Goal: Browse casually: Explore the website without a specific task or goal

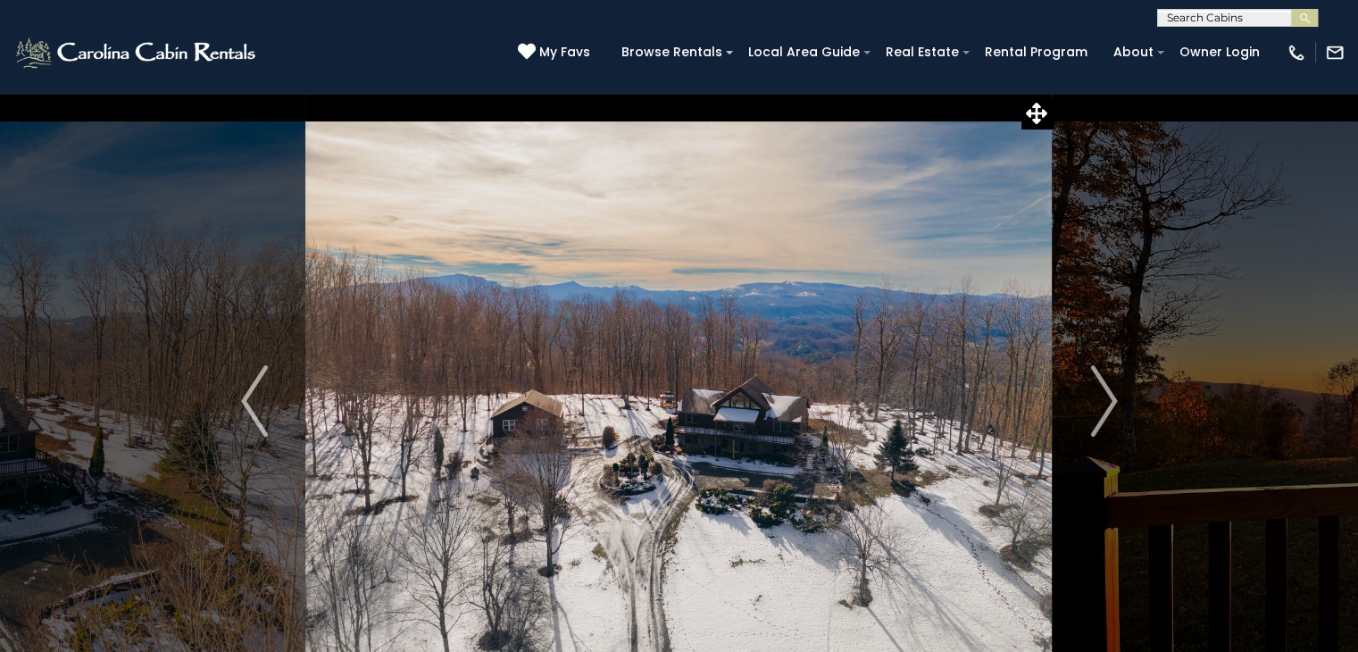
scroll to position [89, 0]
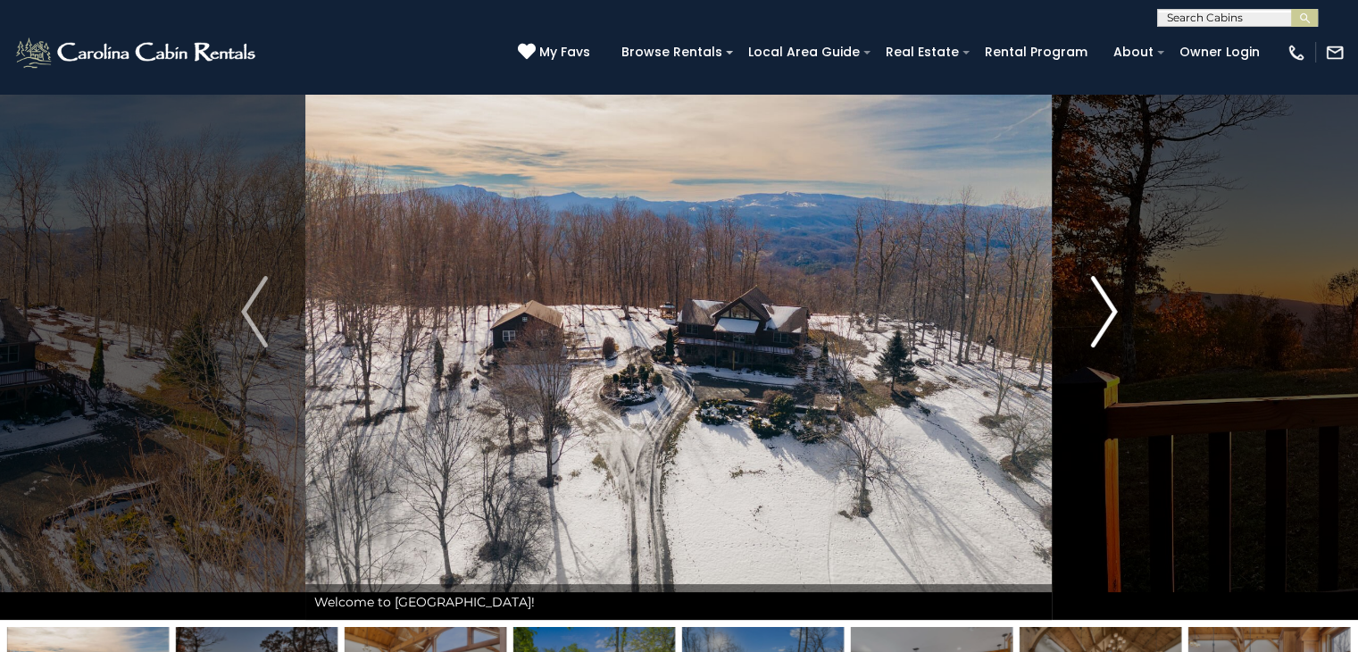
click at [1115, 308] on img "Next" at bounding box center [1103, 311] width 27 height 71
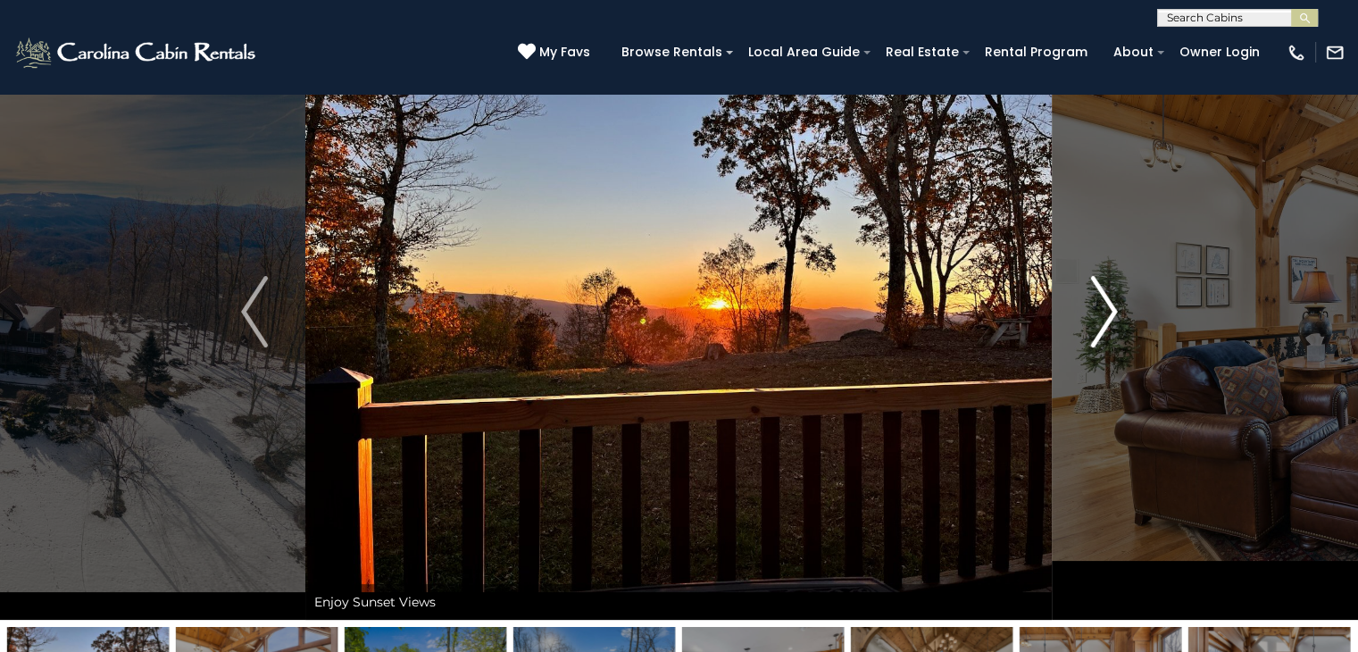
click at [1115, 308] on img "Next" at bounding box center [1103, 311] width 27 height 71
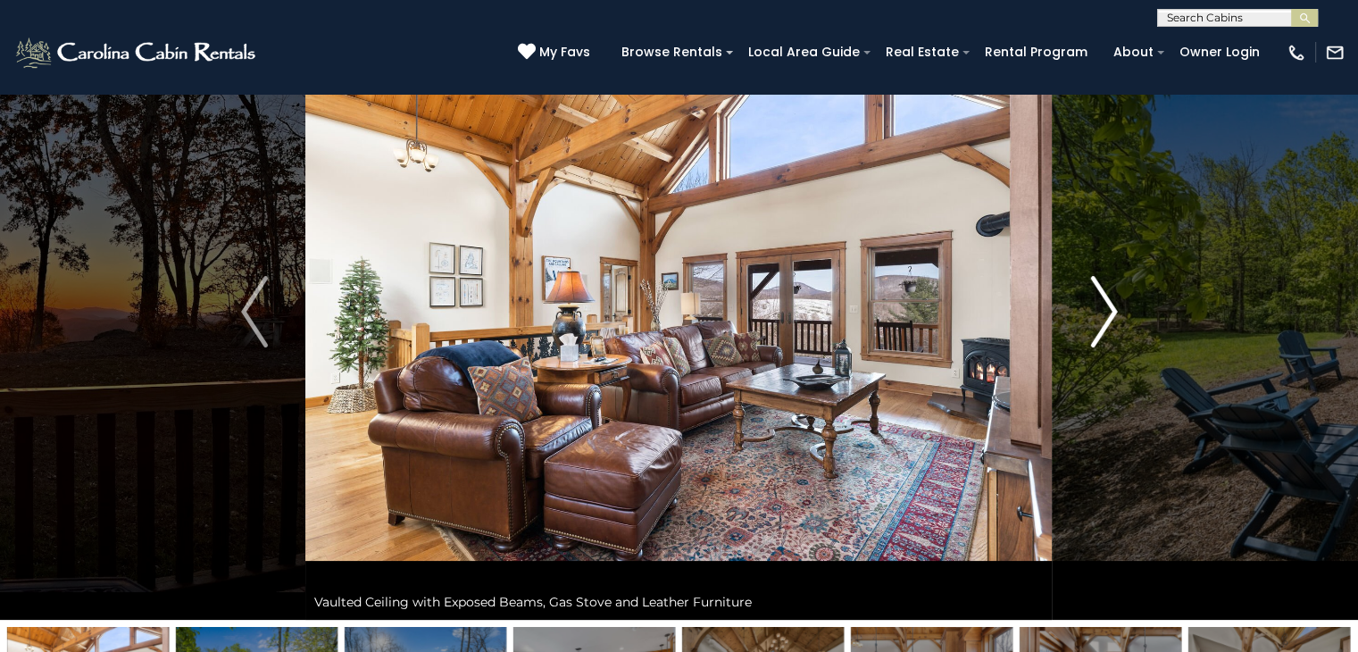
click at [1115, 308] on img "Next" at bounding box center [1103, 311] width 27 height 71
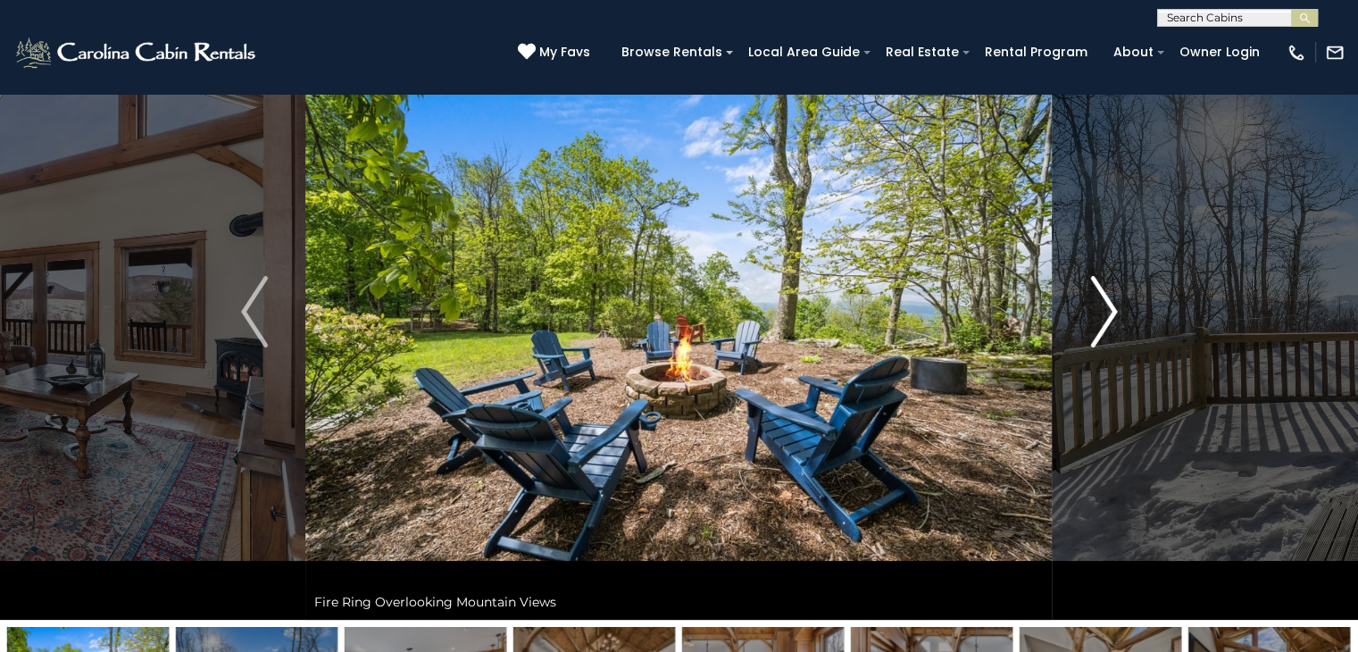
click at [1115, 308] on img "Next" at bounding box center [1103, 311] width 27 height 71
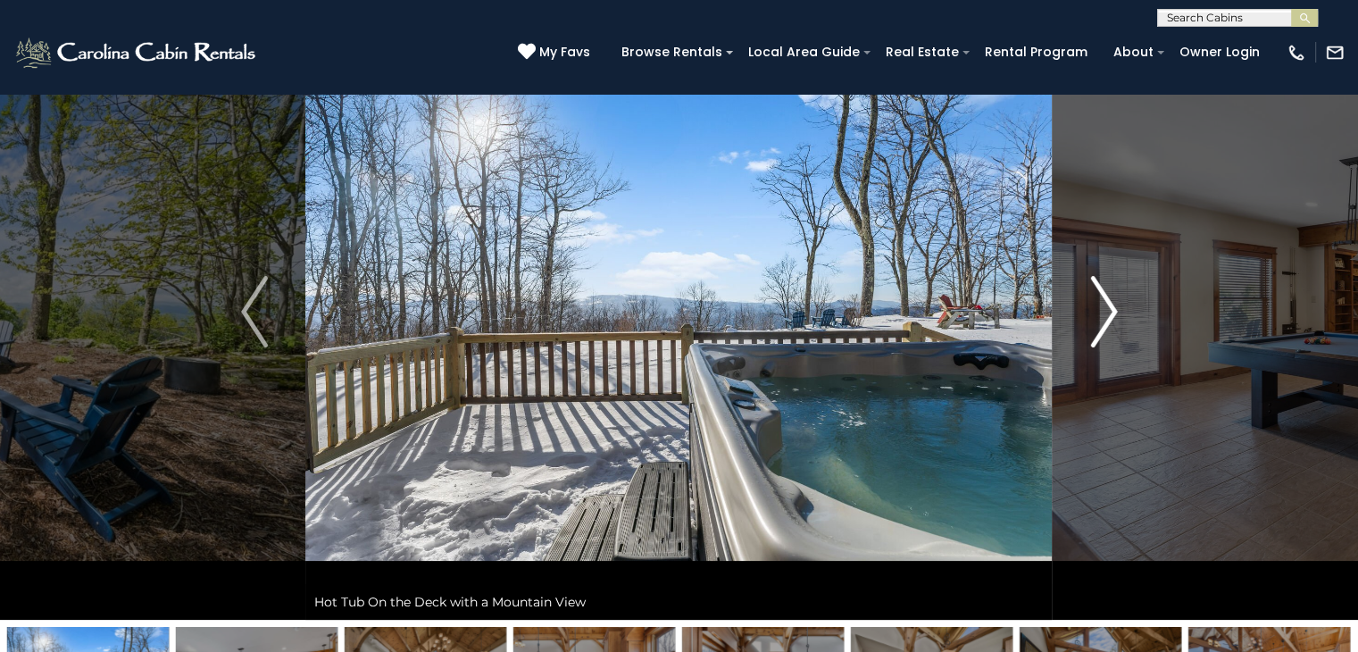
click at [1115, 308] on img "Next" at bounding box center [1103, 311] width 27 height 71
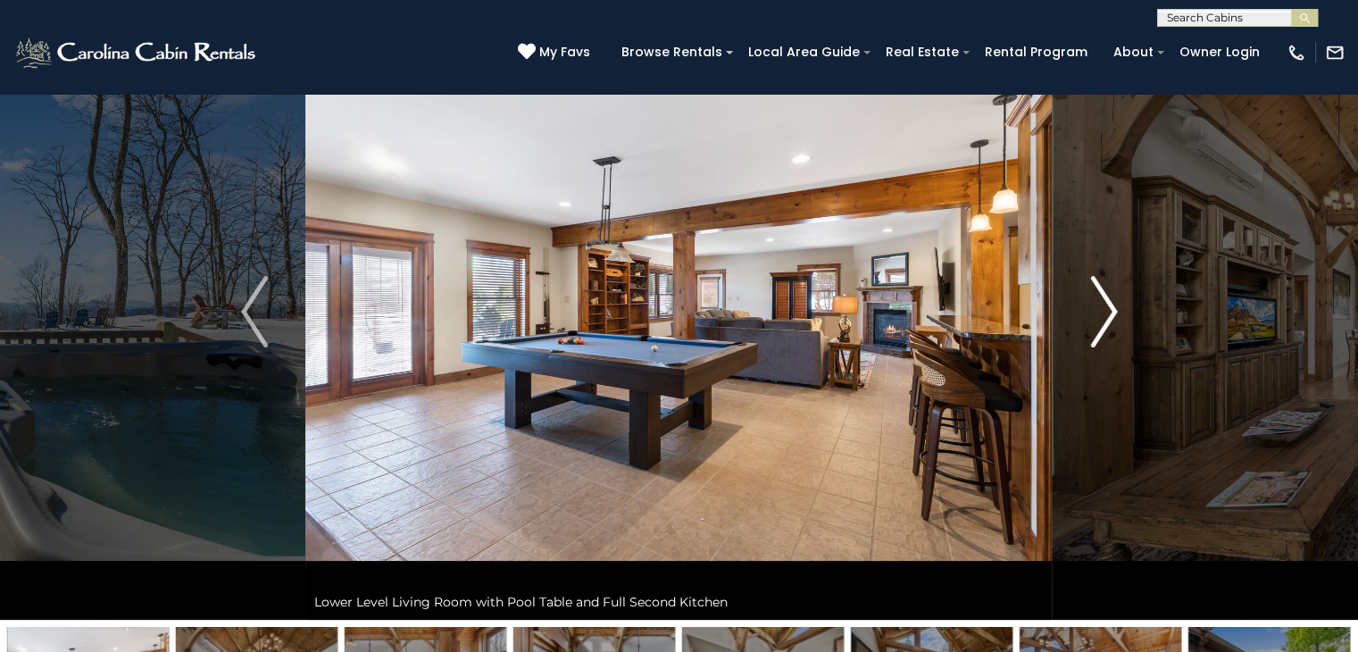
click at [1115, 308] on img "Next" at bounding box center [1103, 311] width 27 height 71
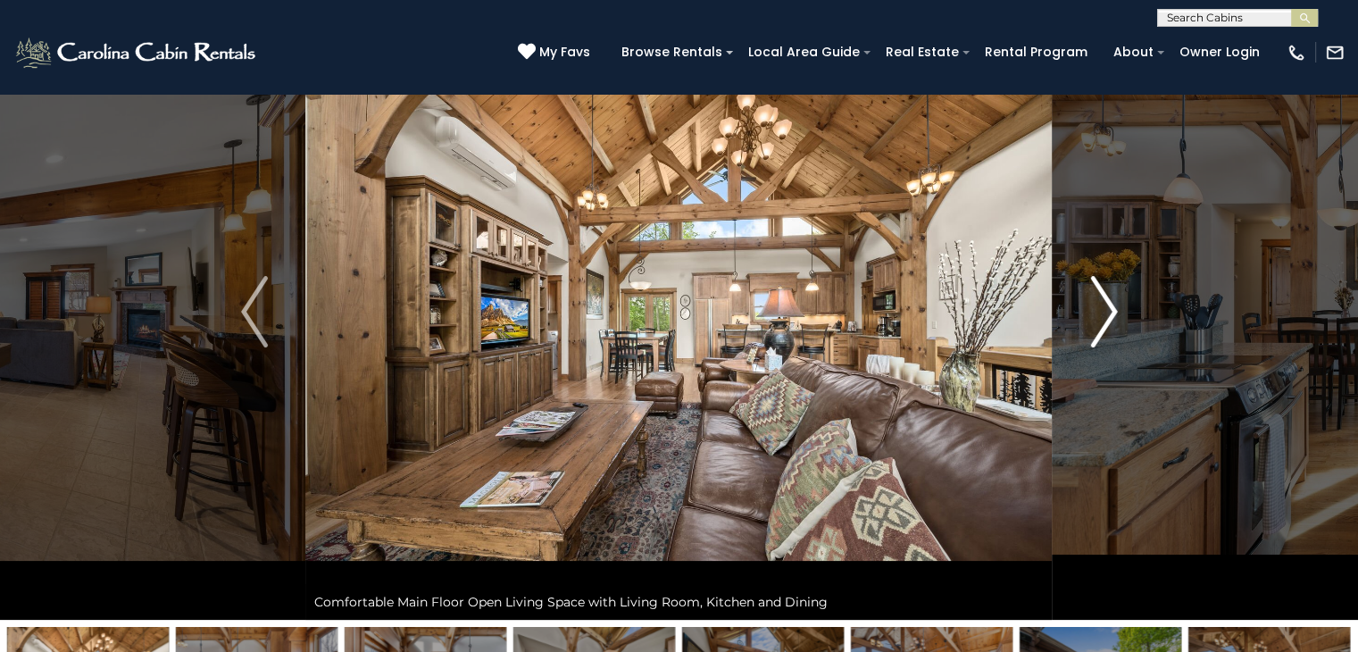
click at [1114, 306] on img "Next" at bounding box center [1103, 311] width 27 height 71
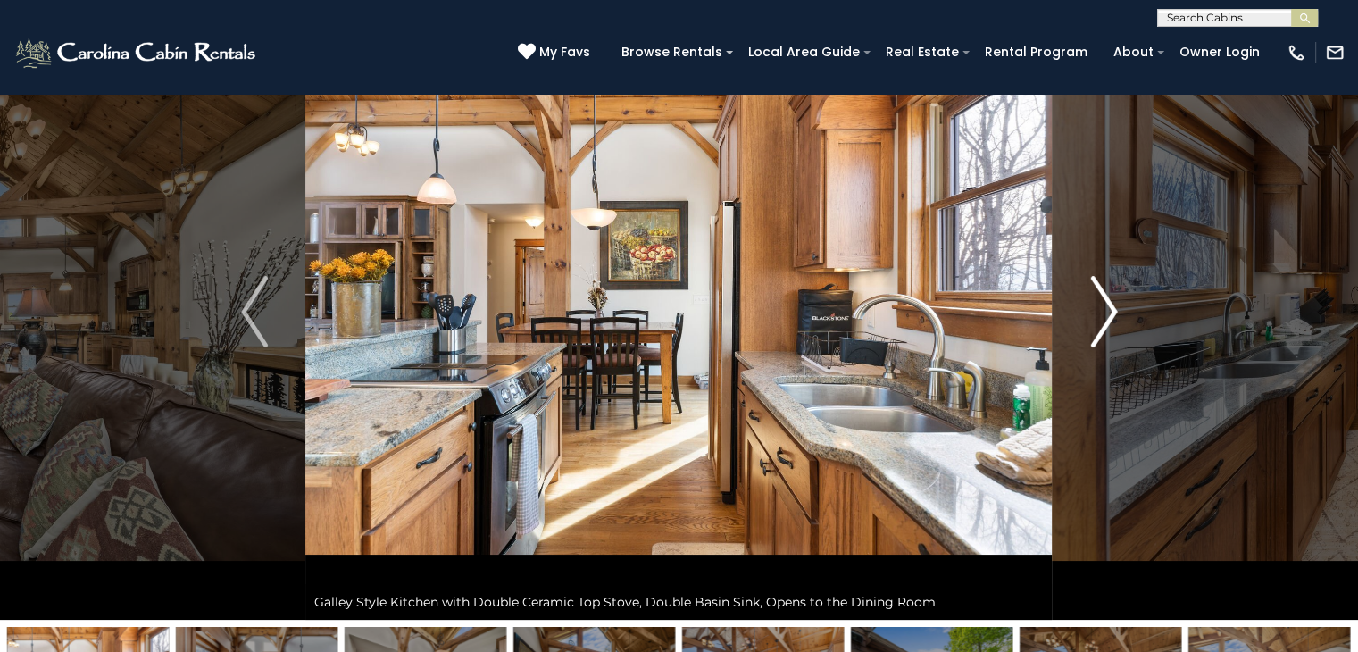
click at [1115, 306] on img "Next" at bounding box center [1103, 311] width 27 height 71
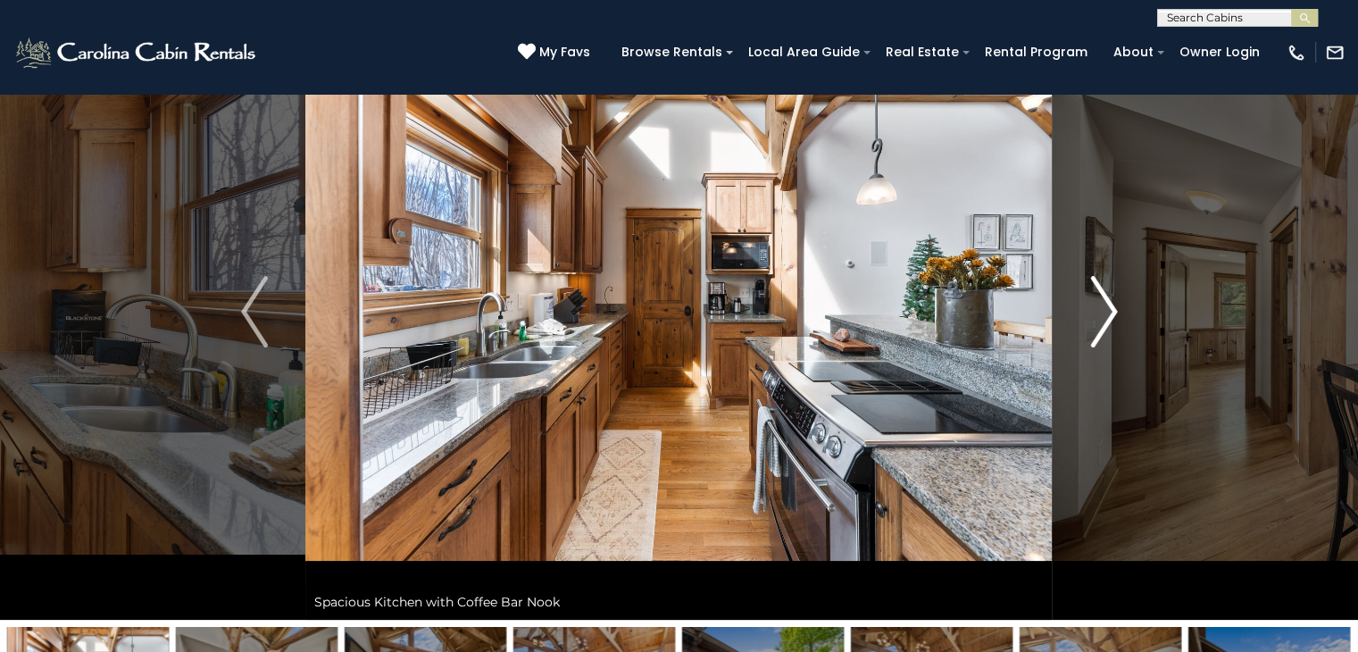
click at [1116, 306] on img "Next" at bounding box center [1103, 311] width 27 height 71
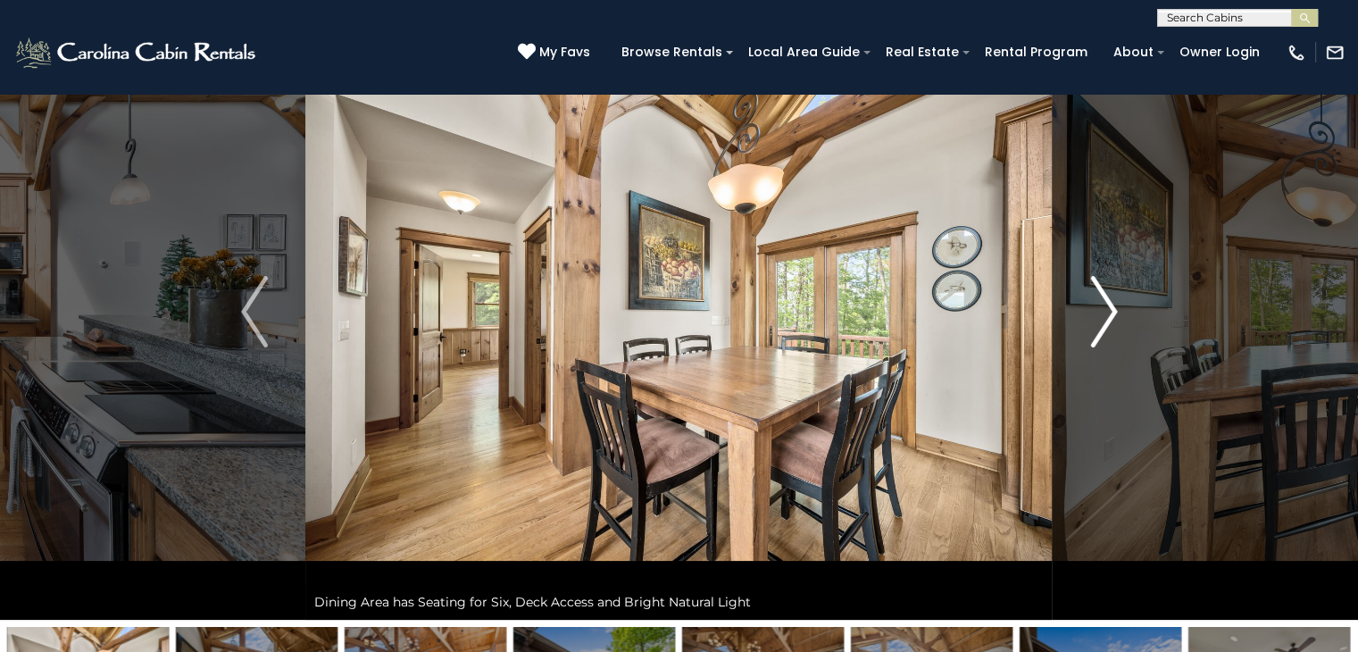
click at [1116, 306] on img "Next" at bounding box center [1103, 311] width 27 height 71
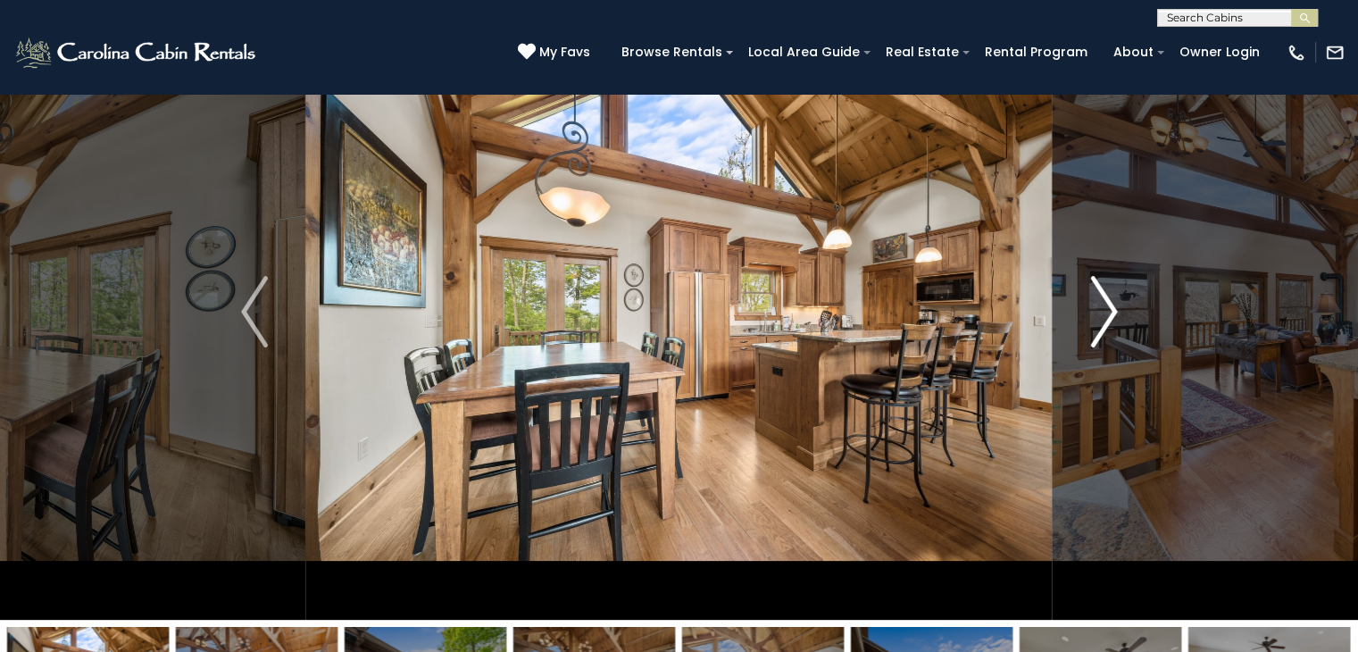
click at [1115, 312] on img "Next" at bounding box center [1103, 311] width 27 height 71
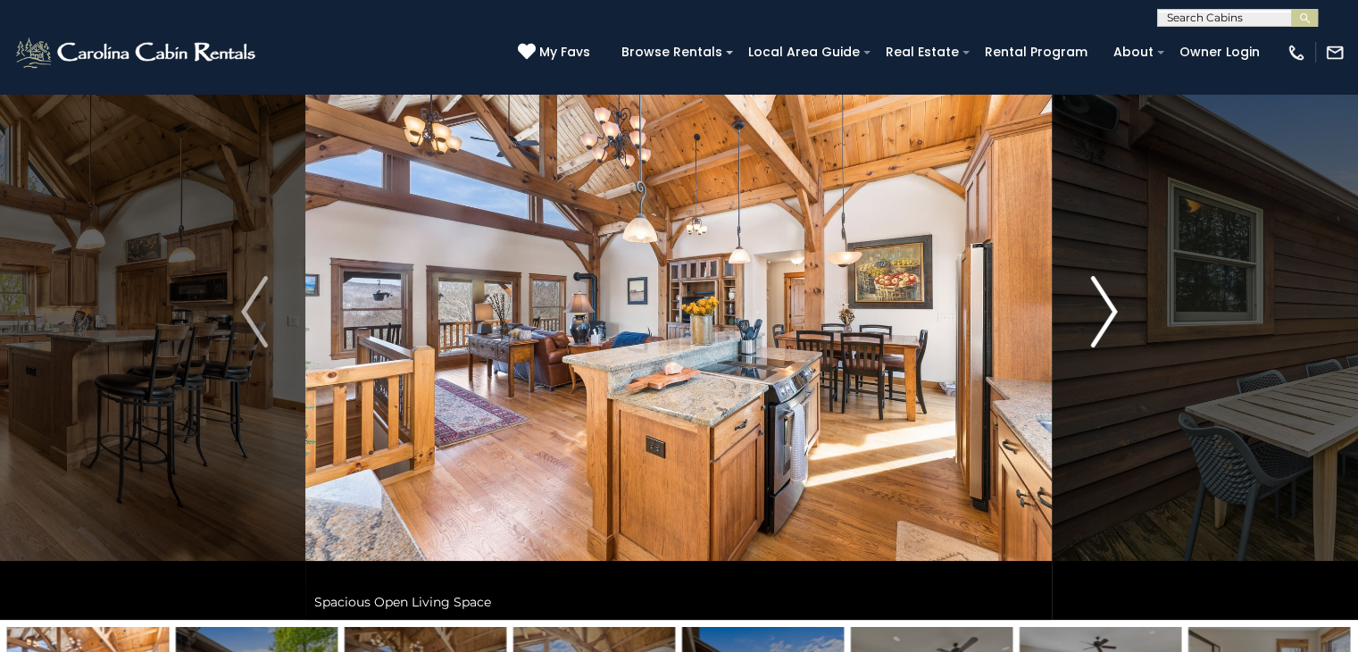
click at [1115, 312] on img "Next" at bounding box center [1103, 311] width 27 height 71
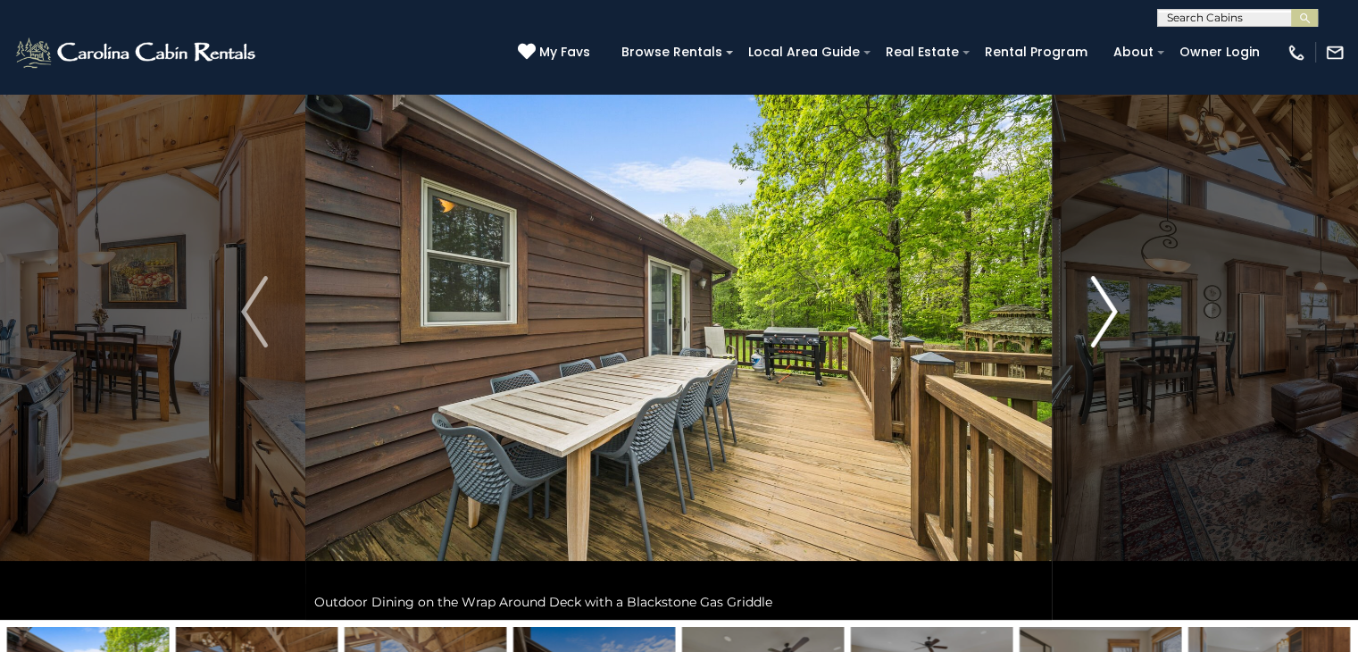
click at [1115, 312] on img "Next" at bounding box center [1103, 311] width 27 height 71
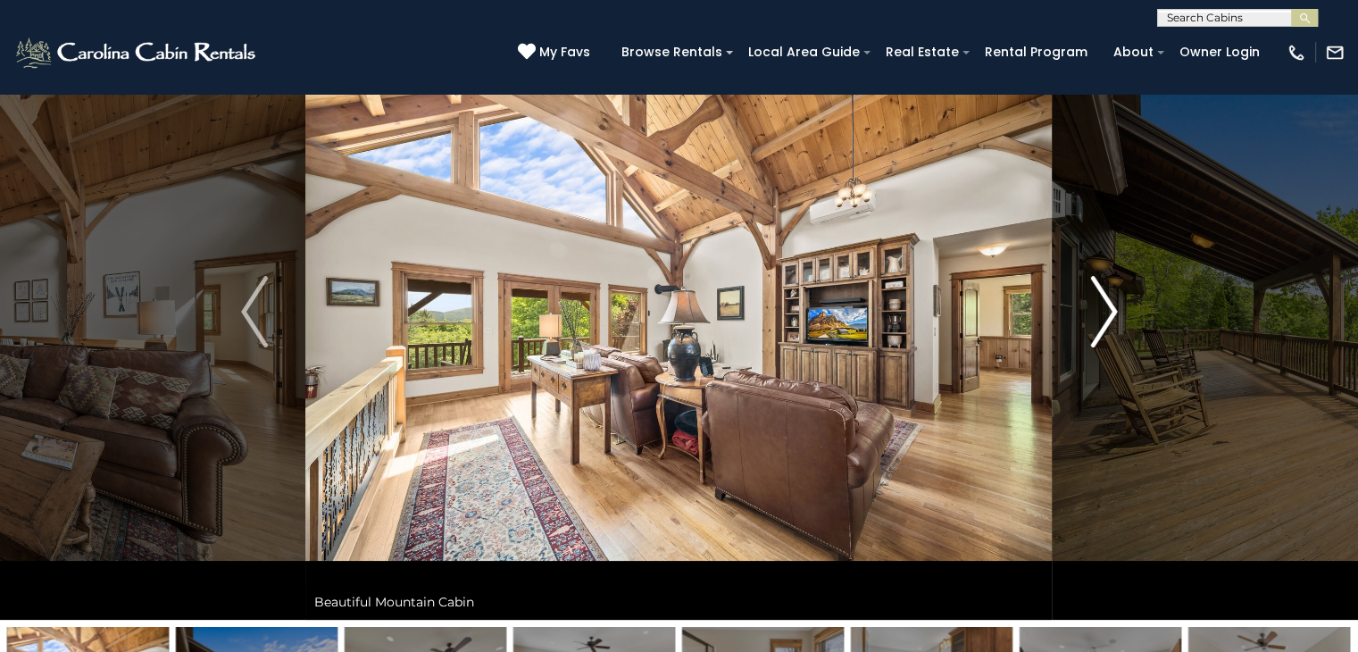
click at [1115, 312] on img "Next" at bounding box center [1103, 311] width 27 height 71
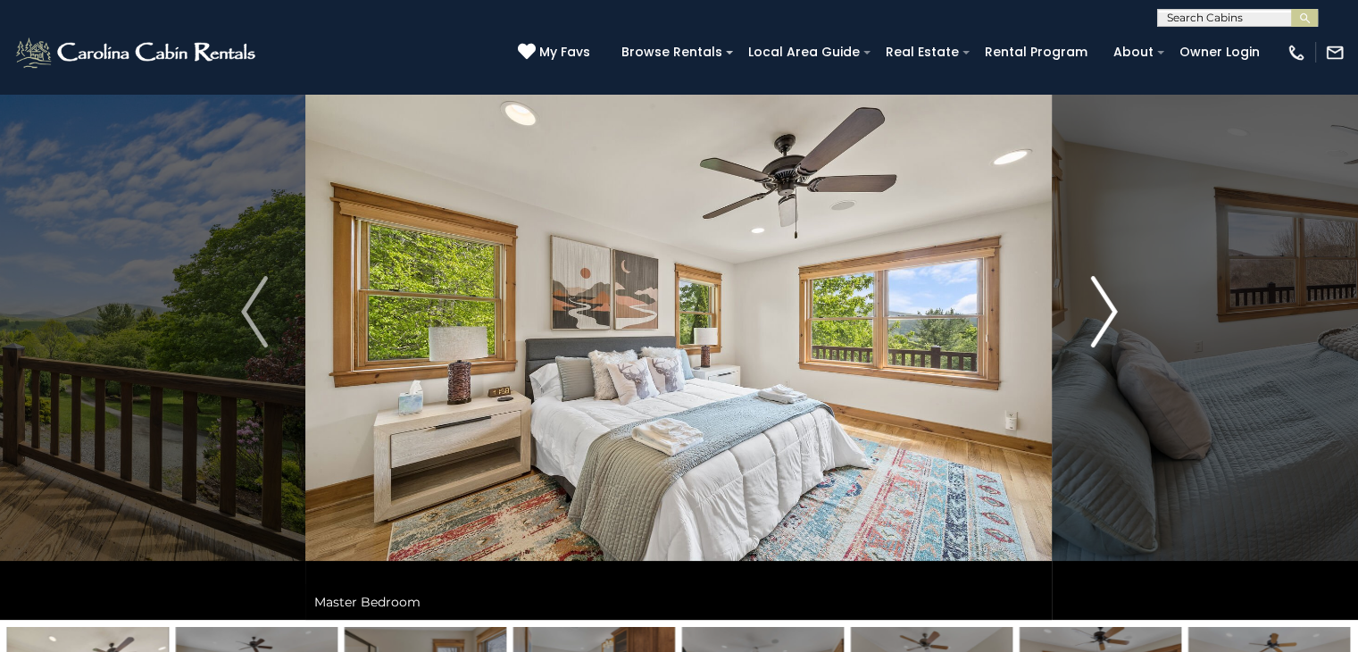
click at [1115, 312] on img "Next" at bounding box center [1103, 311] width 27 height 71
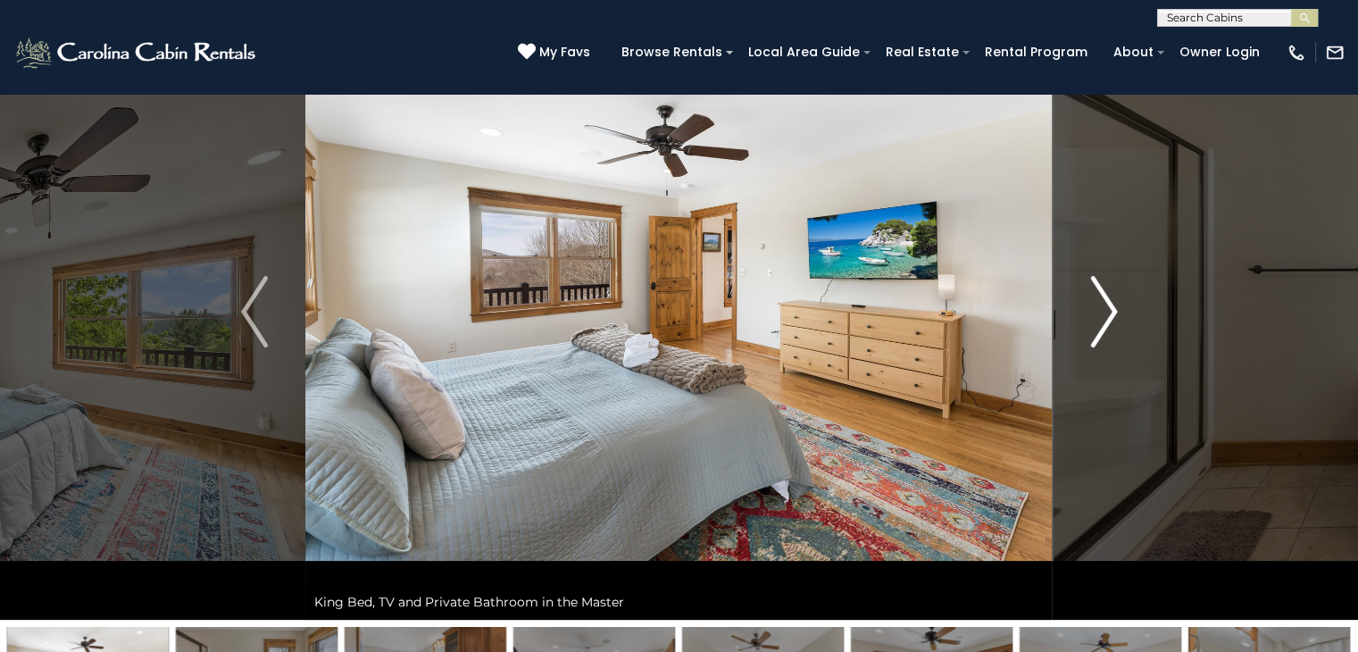
click at [1115, 312] on img "Next" at bounding box center [1103, 311] width 27 height 71
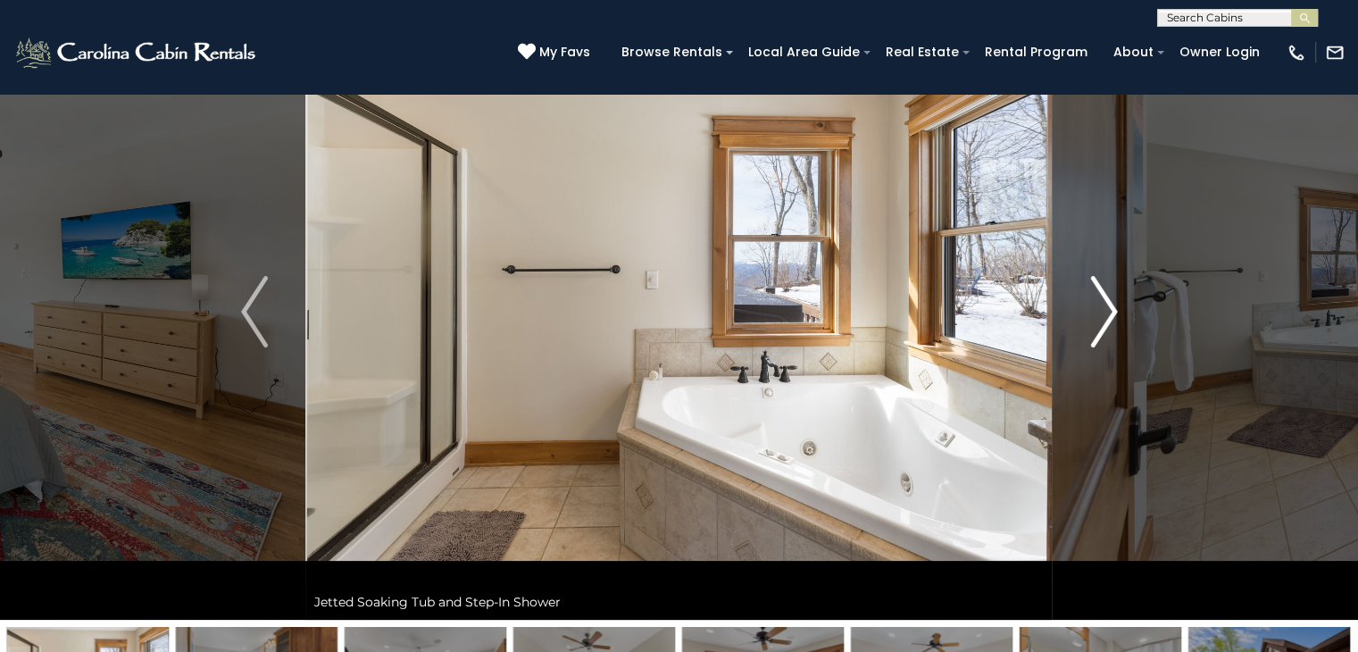
click at [1115, 312] on img "Next" at bounding box center [1103, 311] width 27 height 71
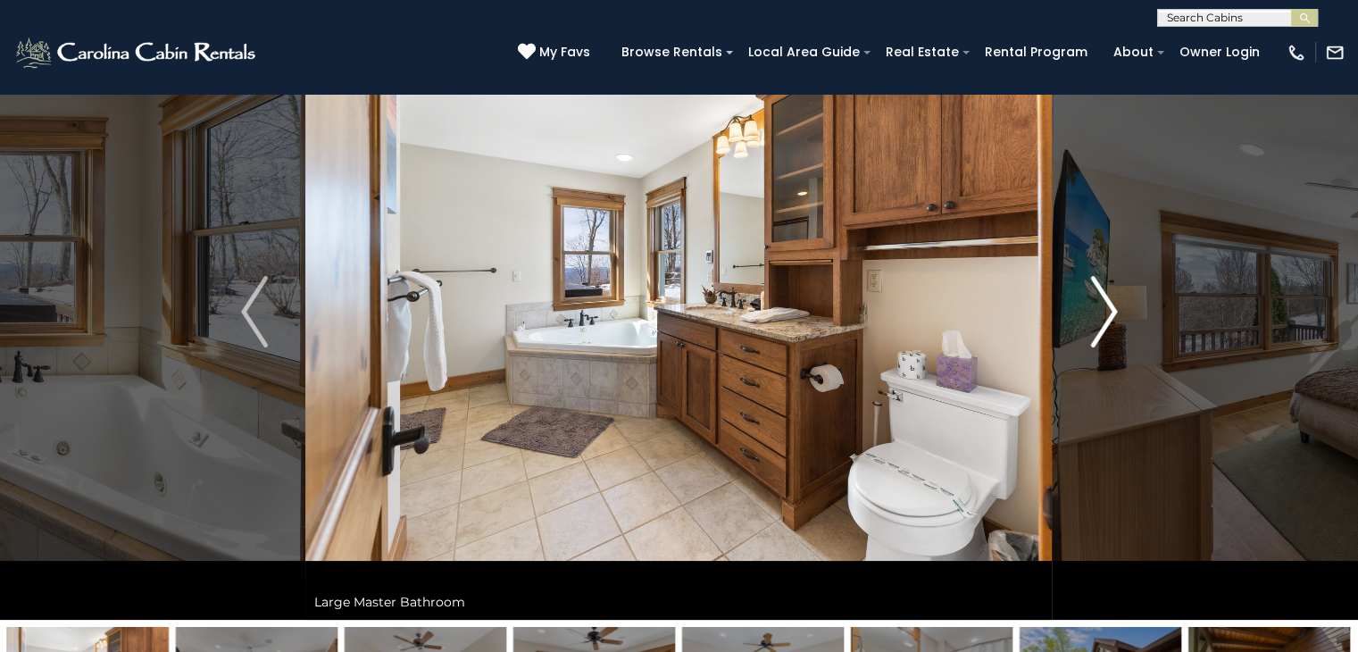
click at [1115, 312] on img "Next" at bounding box center [1103, 311] width 27 height 71
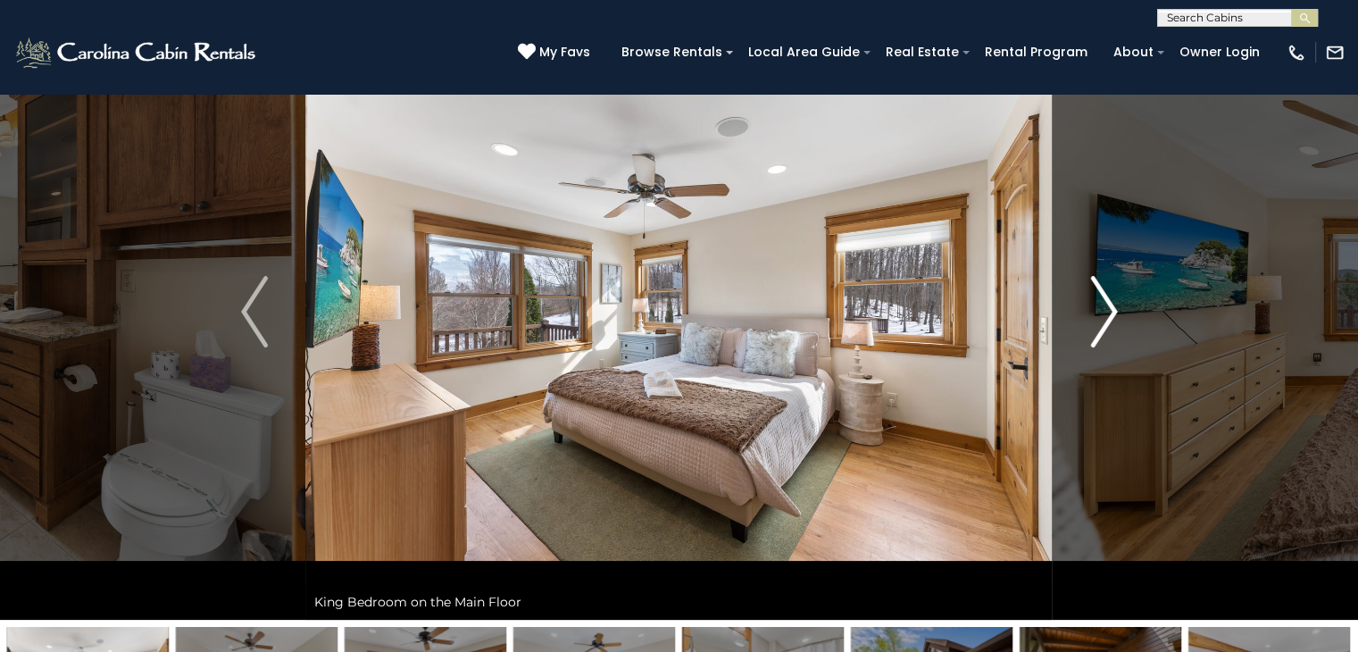
click at [1116, 313] on img "Next" at bounding box center [1103, 311] width 27 height 71
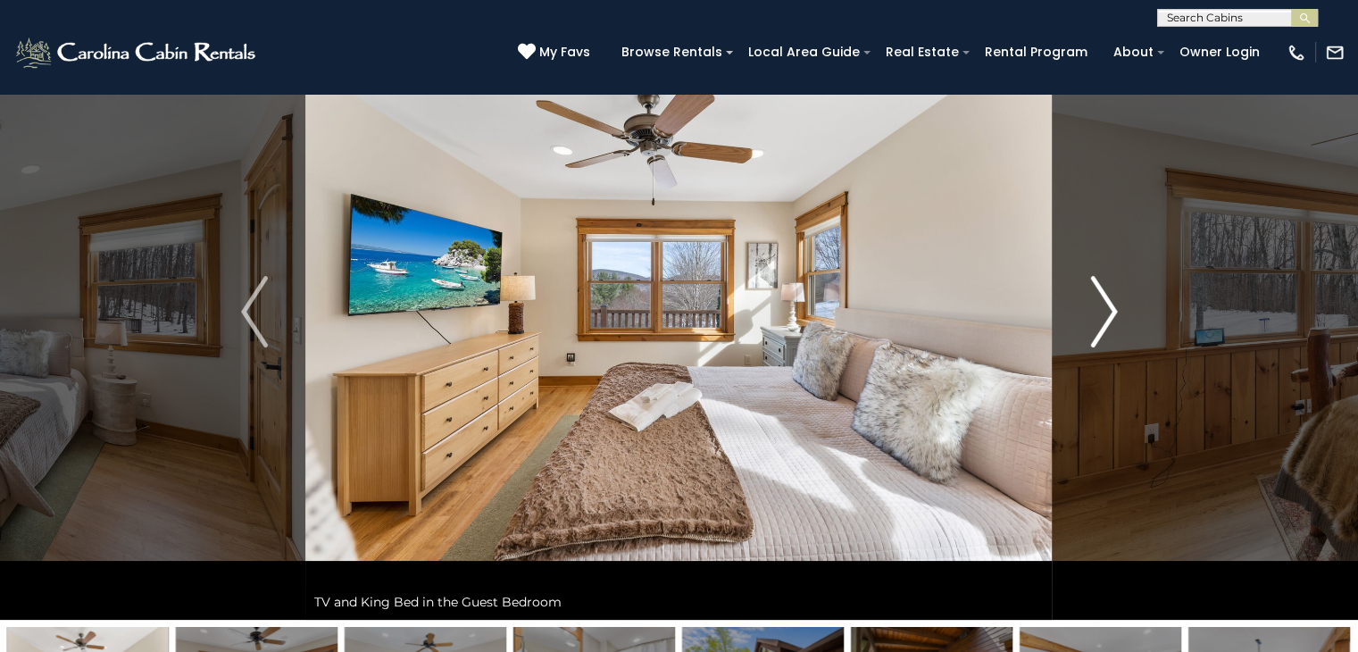
click at [1116, 313] on img "Next" at bounding box center [1103, 311] width 27 height 71
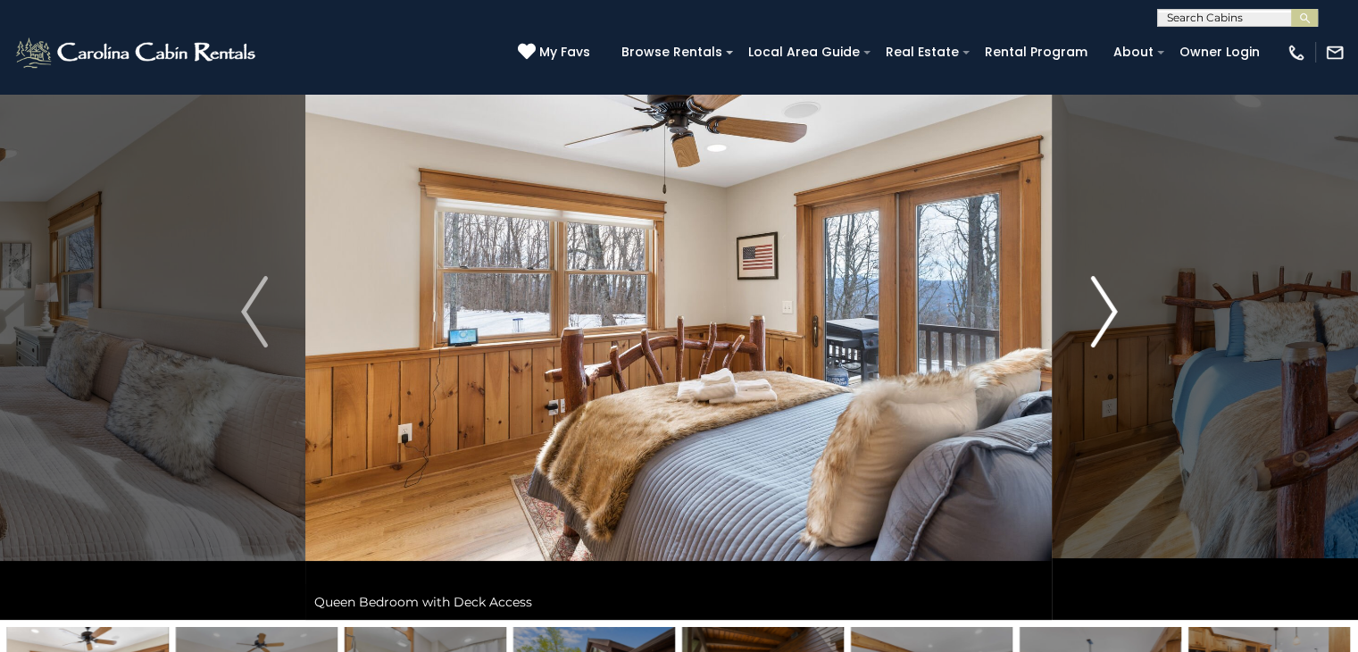
click at [1116, 313] on img "Next" at bounding box center [1103, 311] width 27 height 71
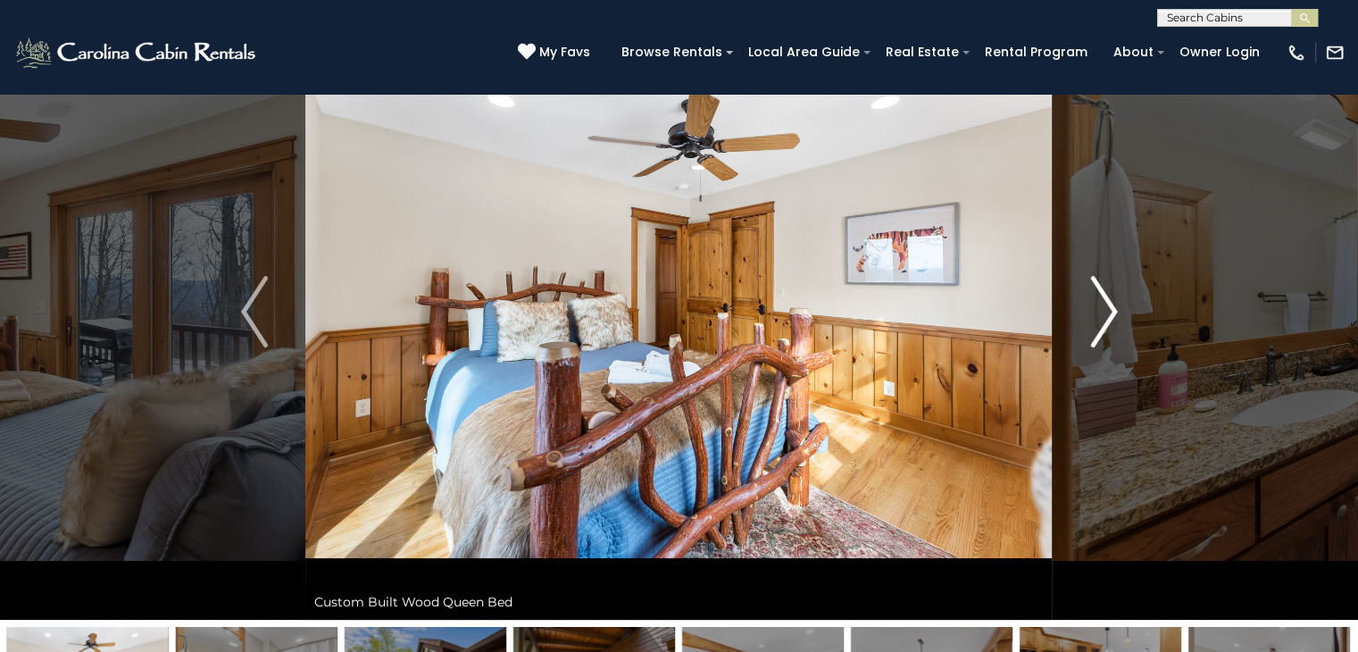
click at [1115, 310] on img "Next" at bounding box center [1103, 311] width 27 height 71
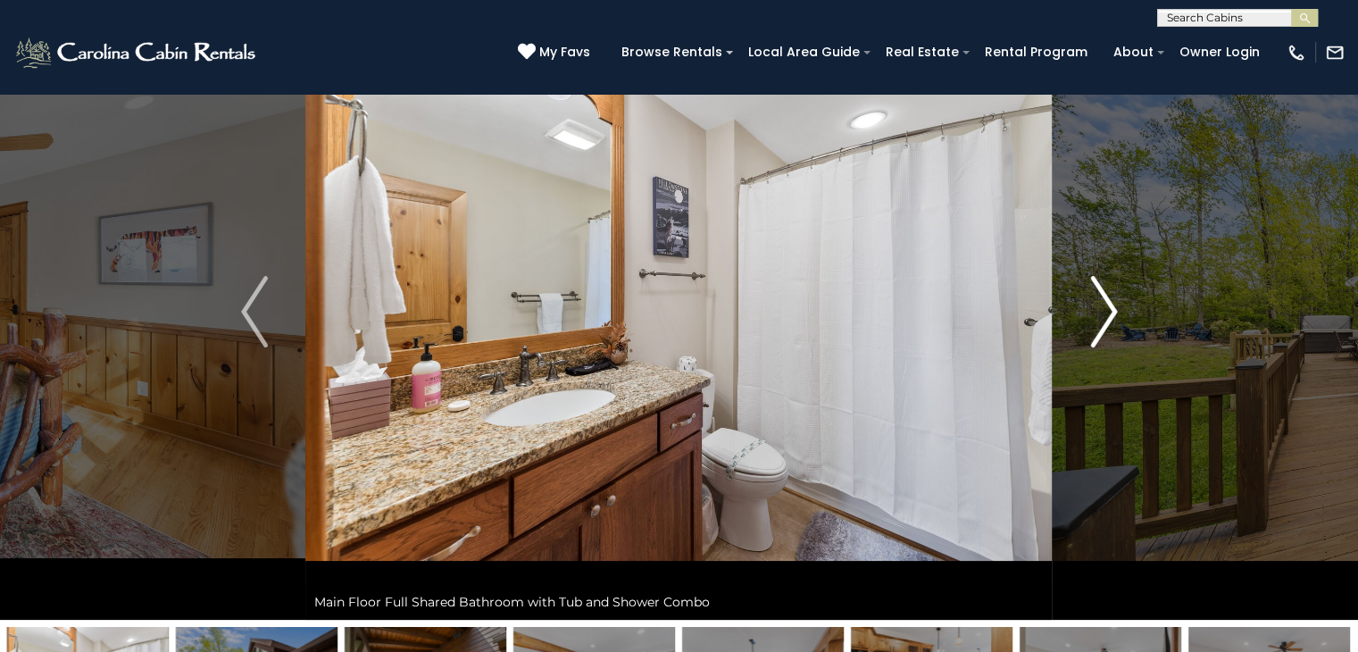
click at [1115, 311] on img "Next" at bounding box center [1103, 311] width 27 height 71
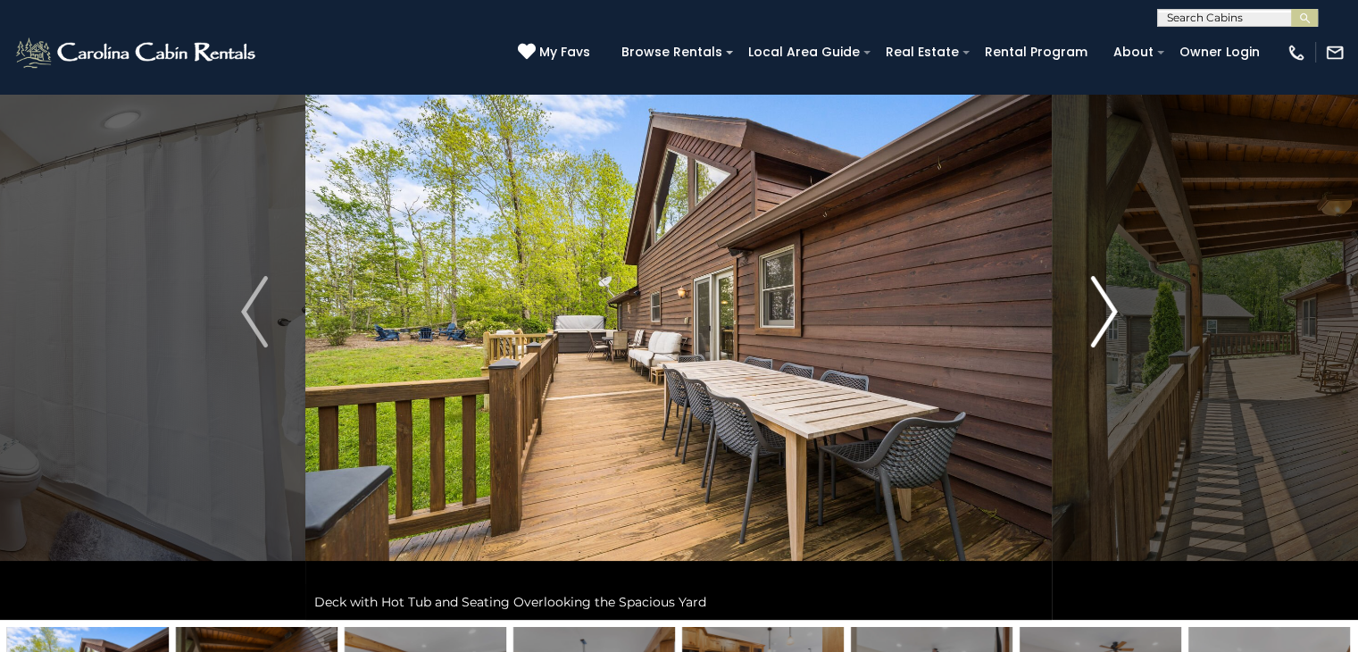
click at [1106, 308] on img "Next" at bounding box center [1103, 311] width 27 height 71
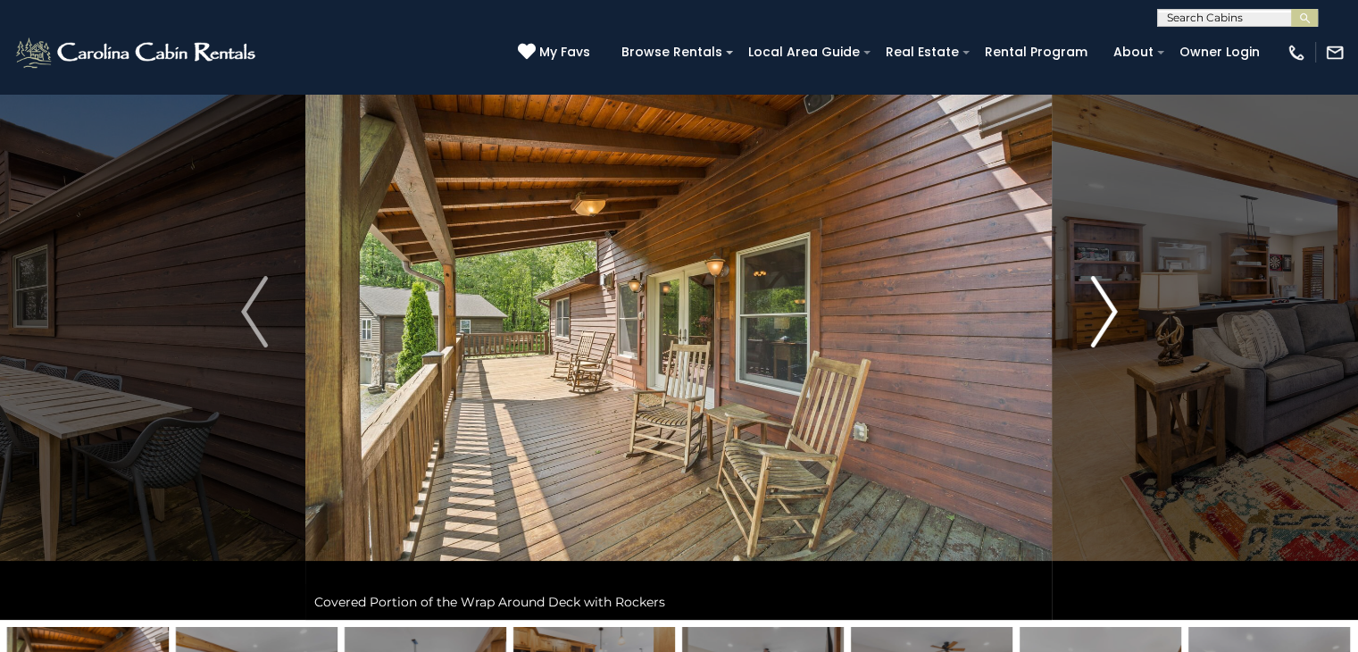
click at [1110, 313] on img "Next" at bounding box center [1103, 311] width 27 height 71
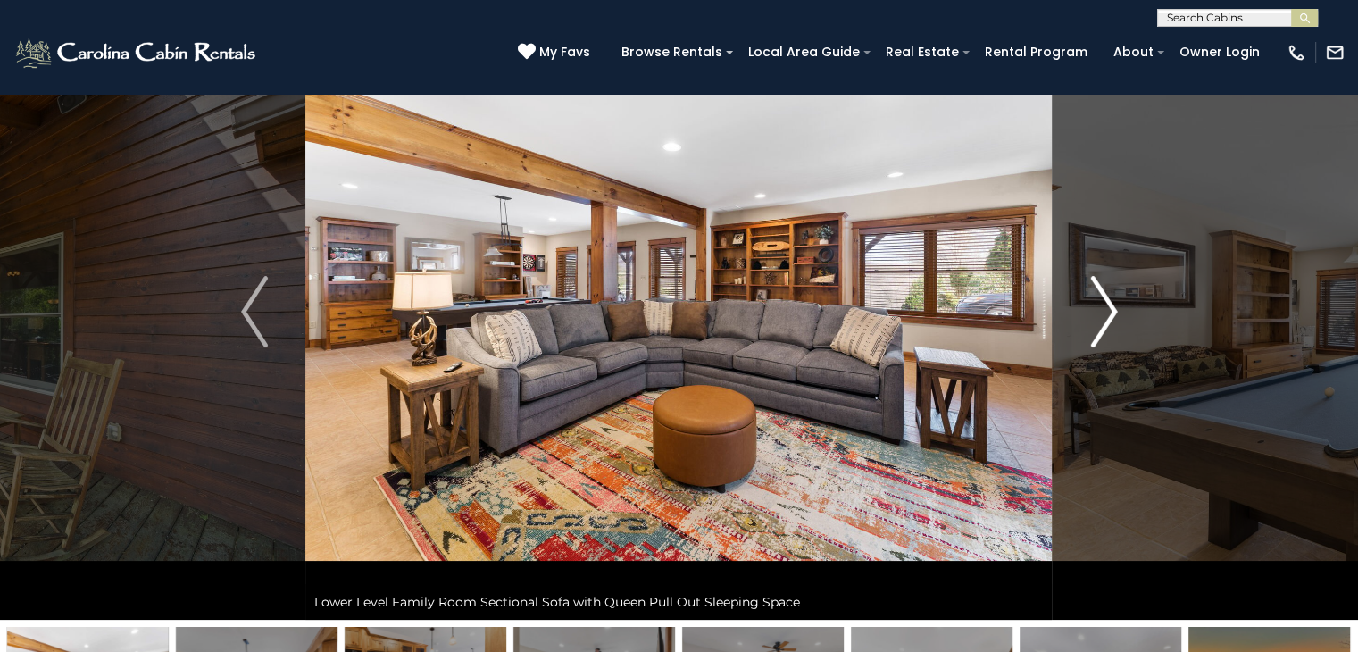
click at [1103, 301] on img "Next" at bounding box center [1103, 311] width 27 height 71
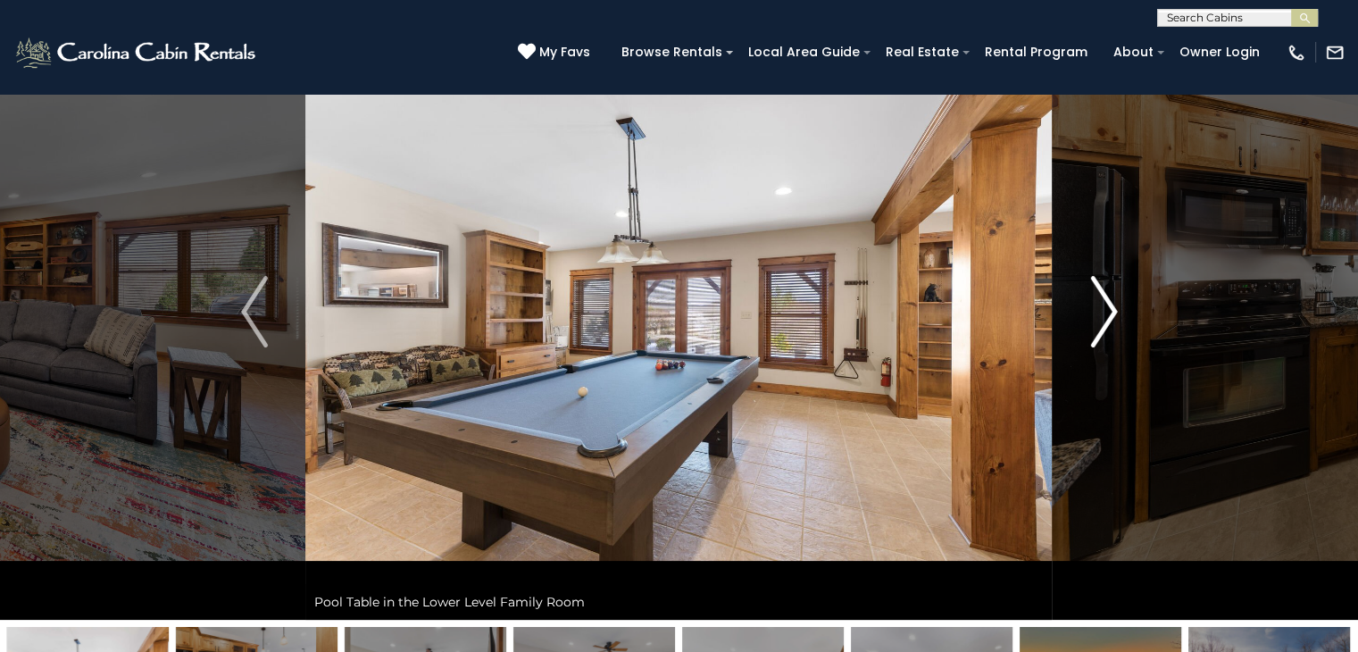
click at [1107, 303] on img "Next" at bounding box center [1103, 311] width 27 height 71
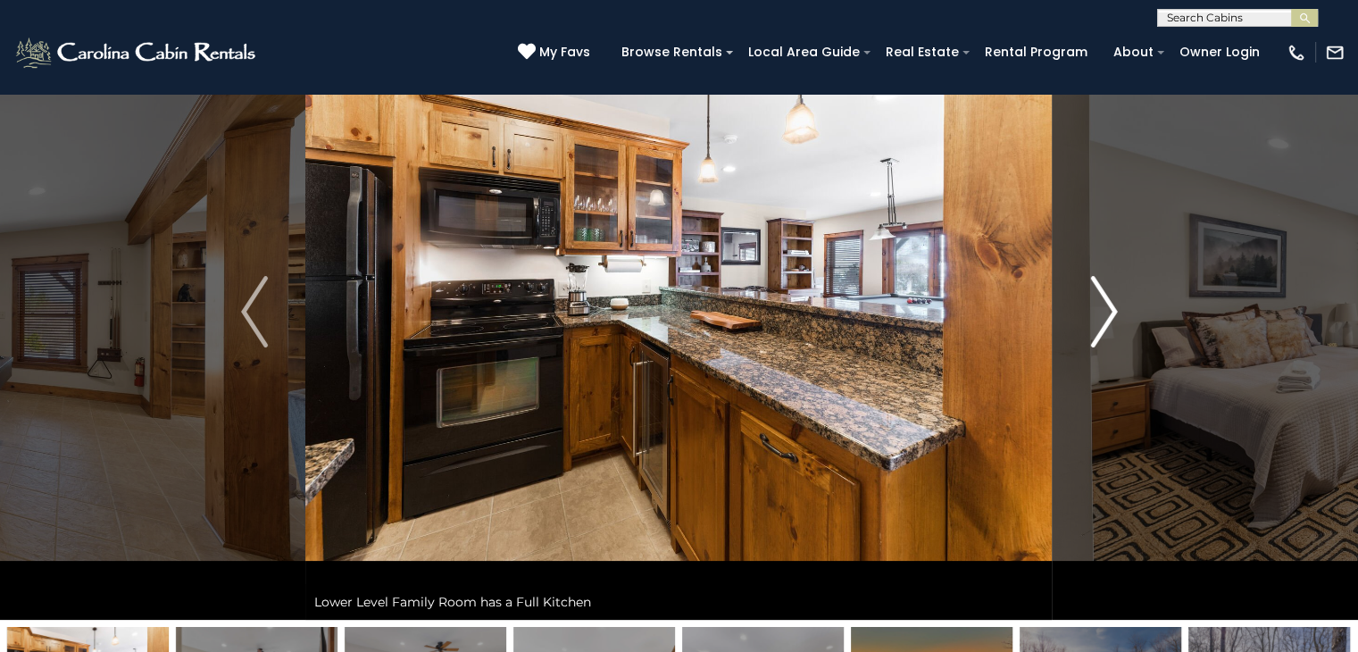
click at [1107, 305] on img "Next" at bounding box center [1103, 311] width 27 height 71
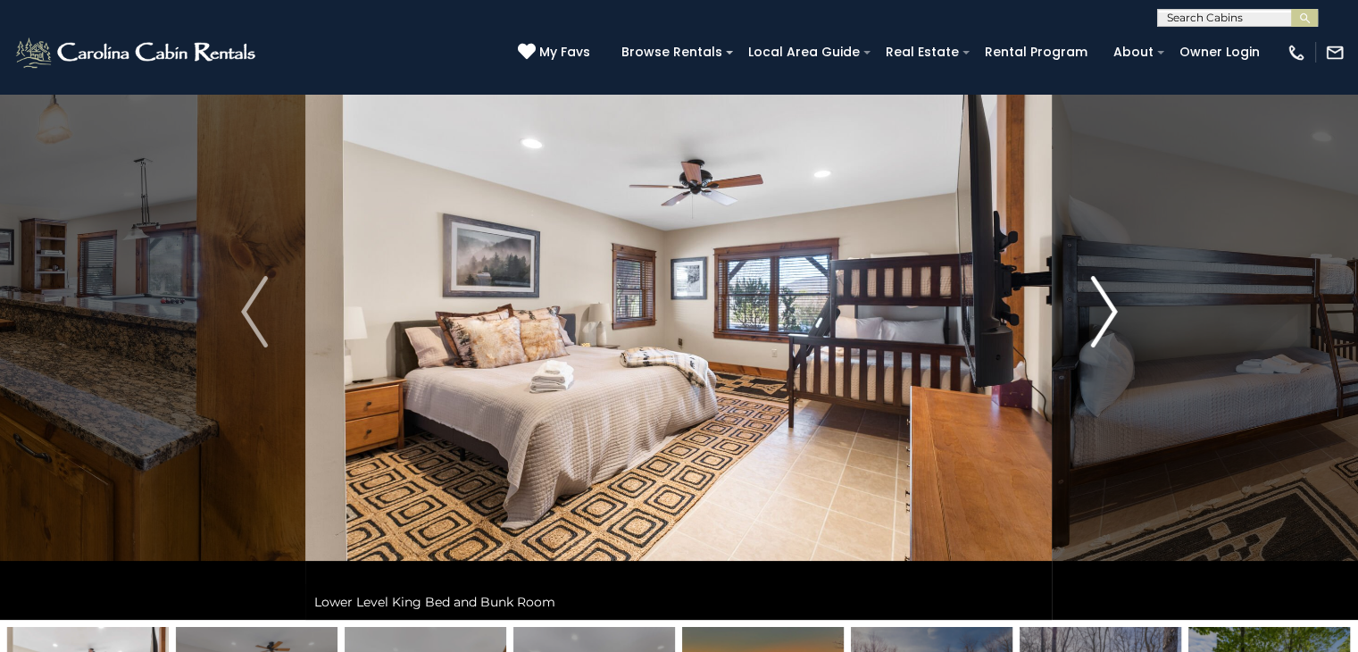
click at [1107, 306] on img "Next" at bounding box center [1103, 311] width 27 height 71
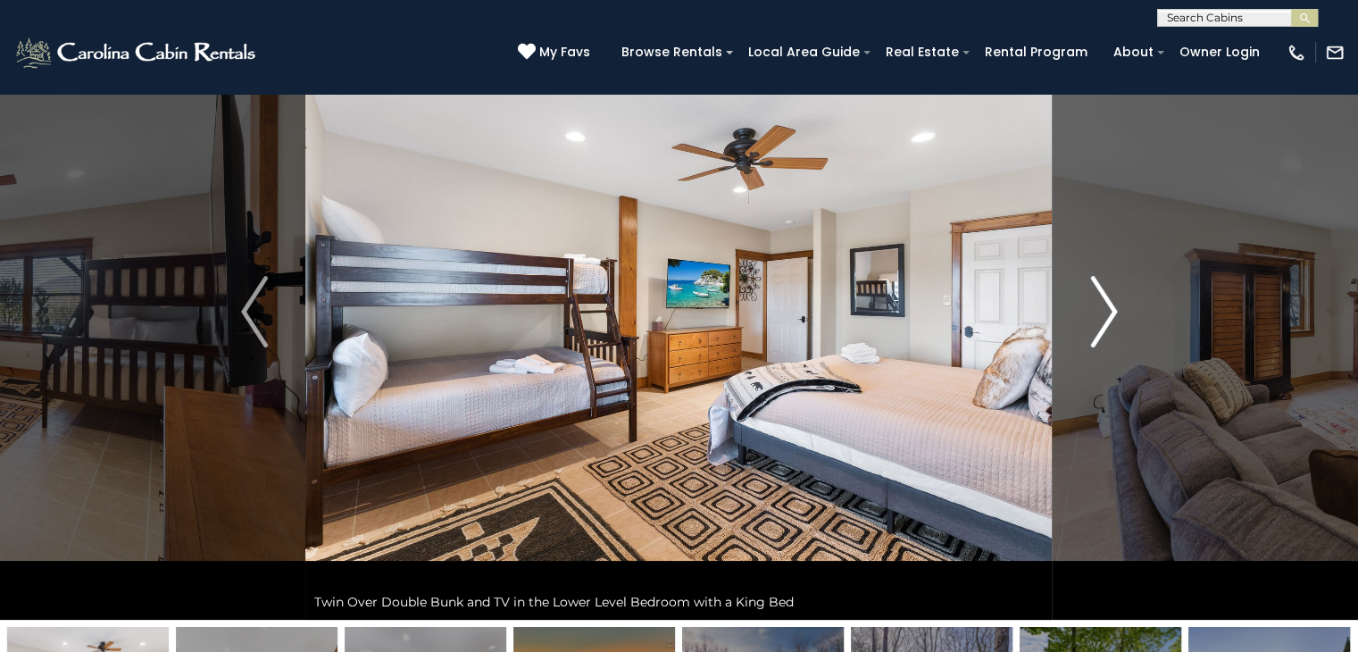
click at [1107, 306] on img "Next" at bounding box center [1103, 311] width 27 height 71
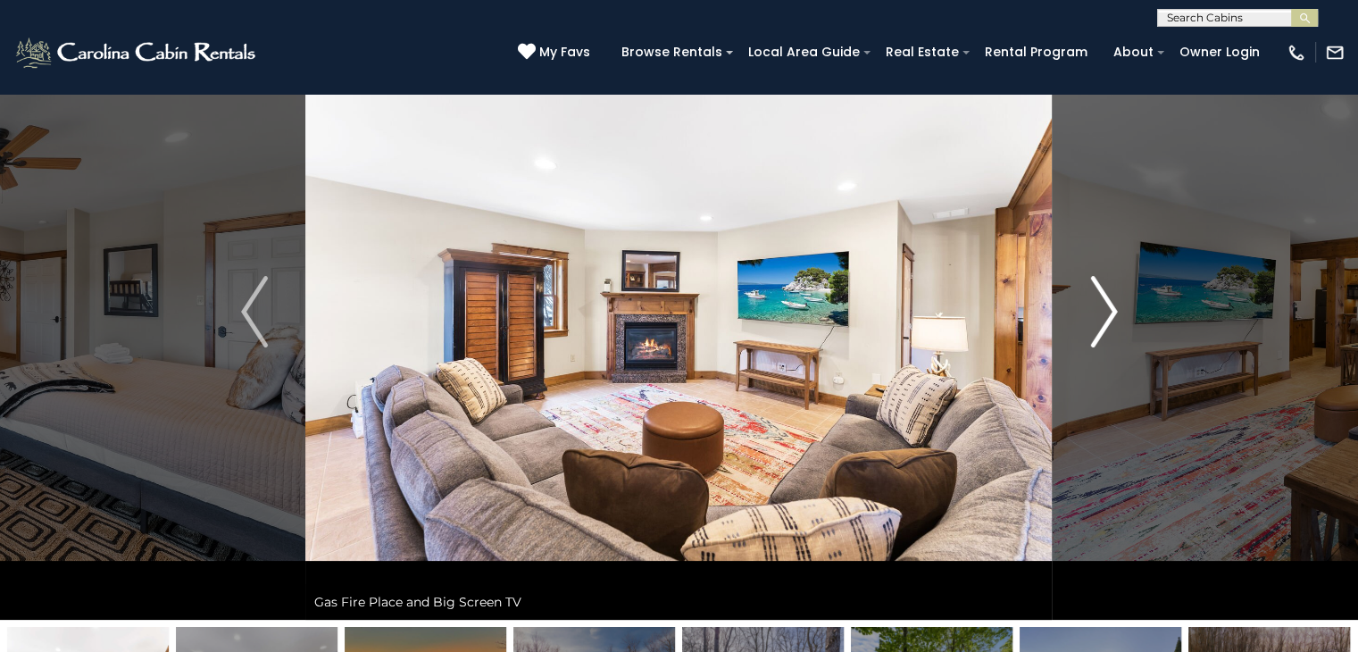
click at [1108, 307] on img "Next" at bounding box center [1103, 311] width 27 height 71
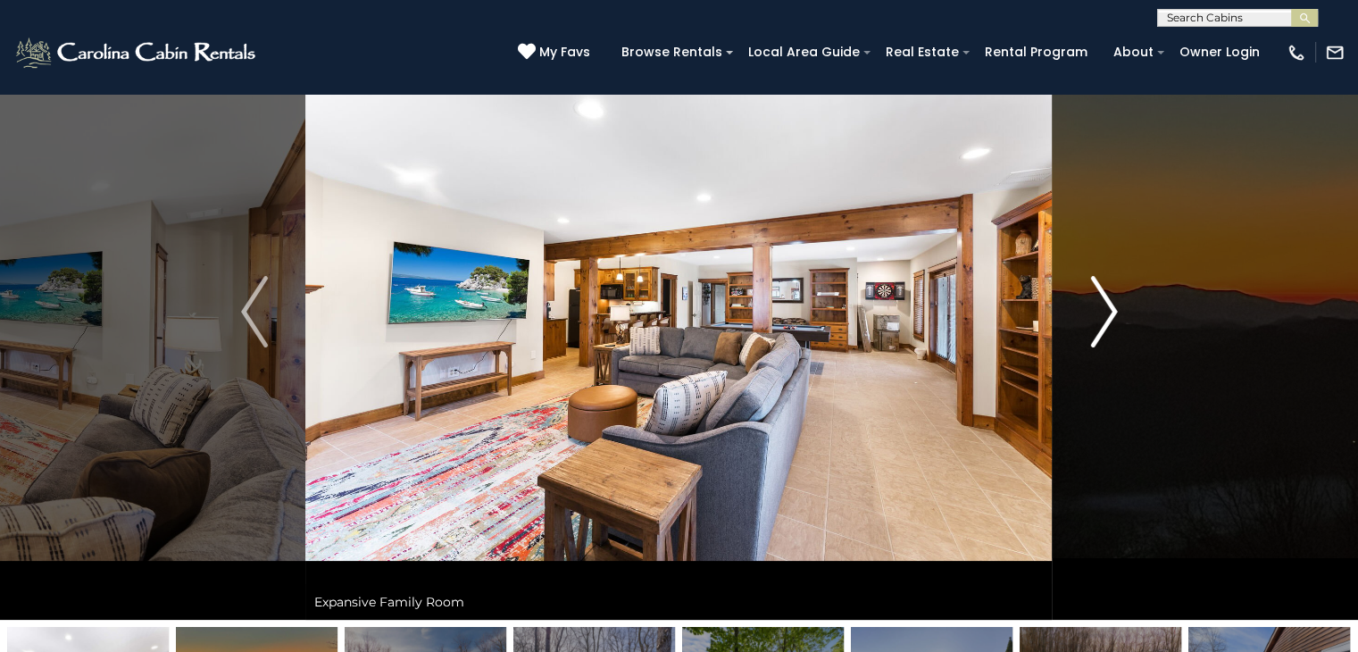
click at [1108, 307] on img "Next" at bounding box center [1103, 311] width 27 height 71
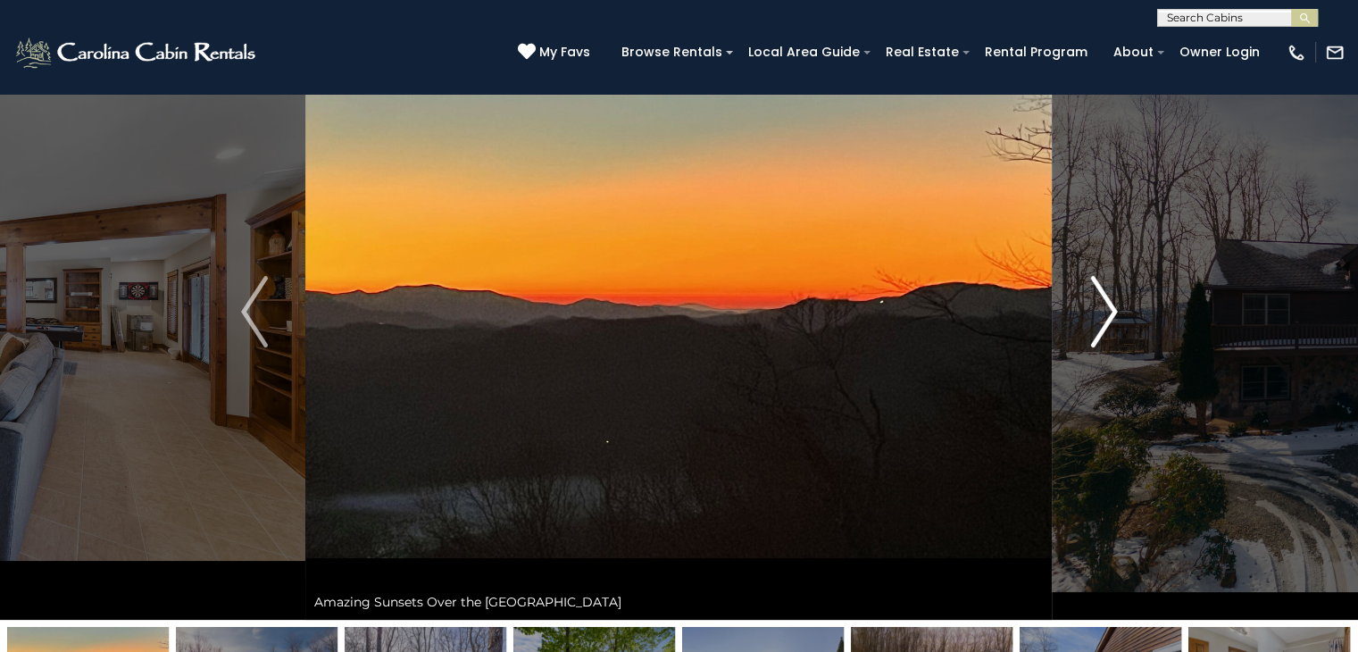
click at [1108, 307] on img "Next" at bounding box center [1103, 311] width 27 height 71
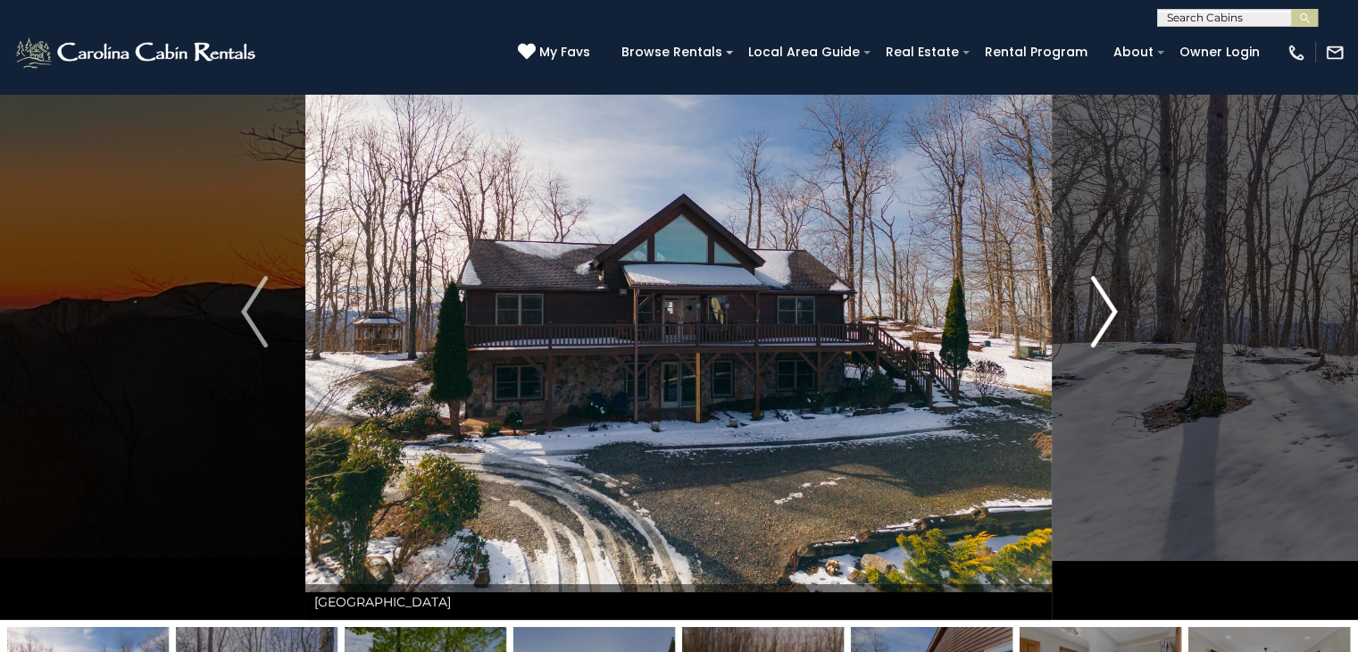
click at [1100, 310] on img "Next" at bounding box center [1103, 311] width 27 height 71
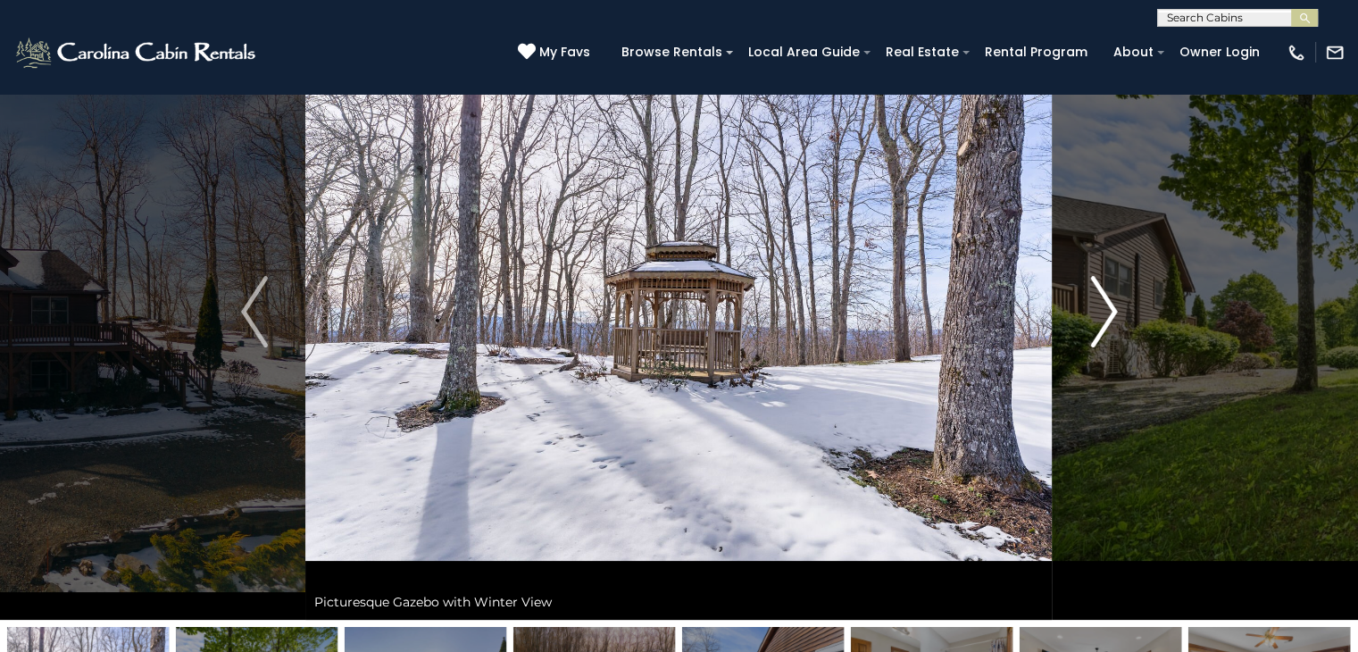
click at [1113, 310] on img "Next" at bounding box center [1103, 311] width 27 height 71
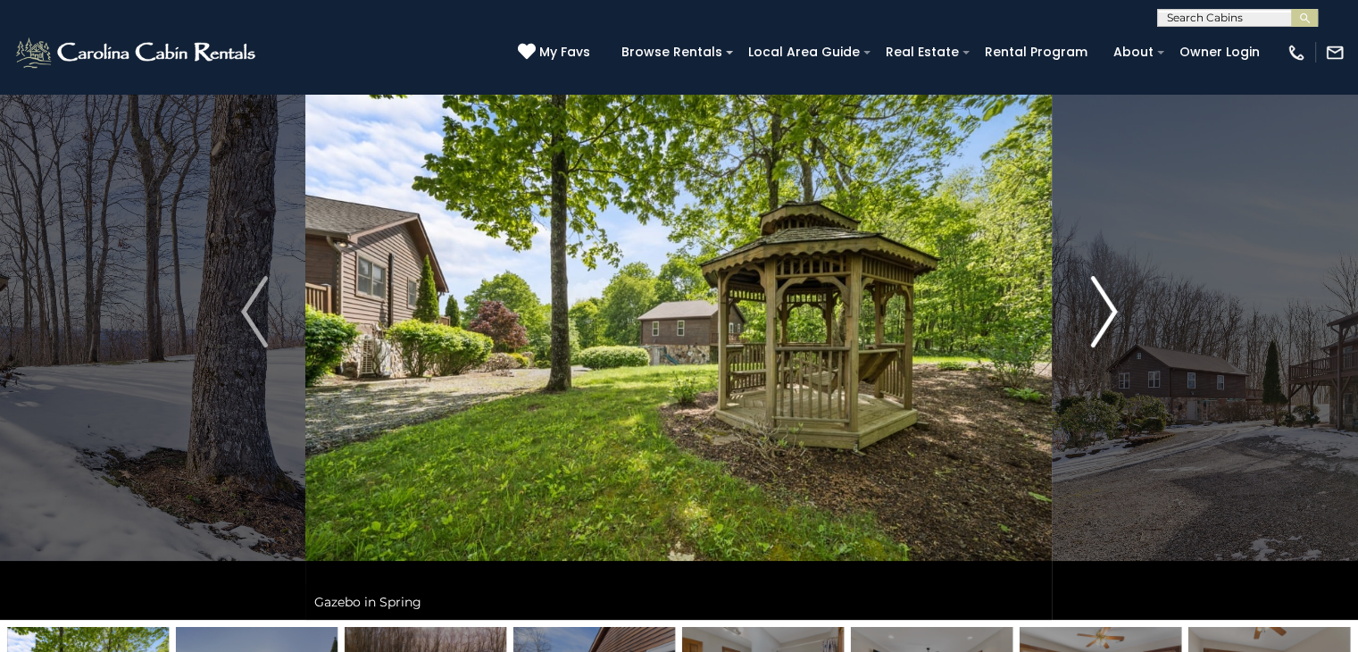
click at [1113, 310] on img "Next" at bounding box center [1103, 311] width 27 height 71
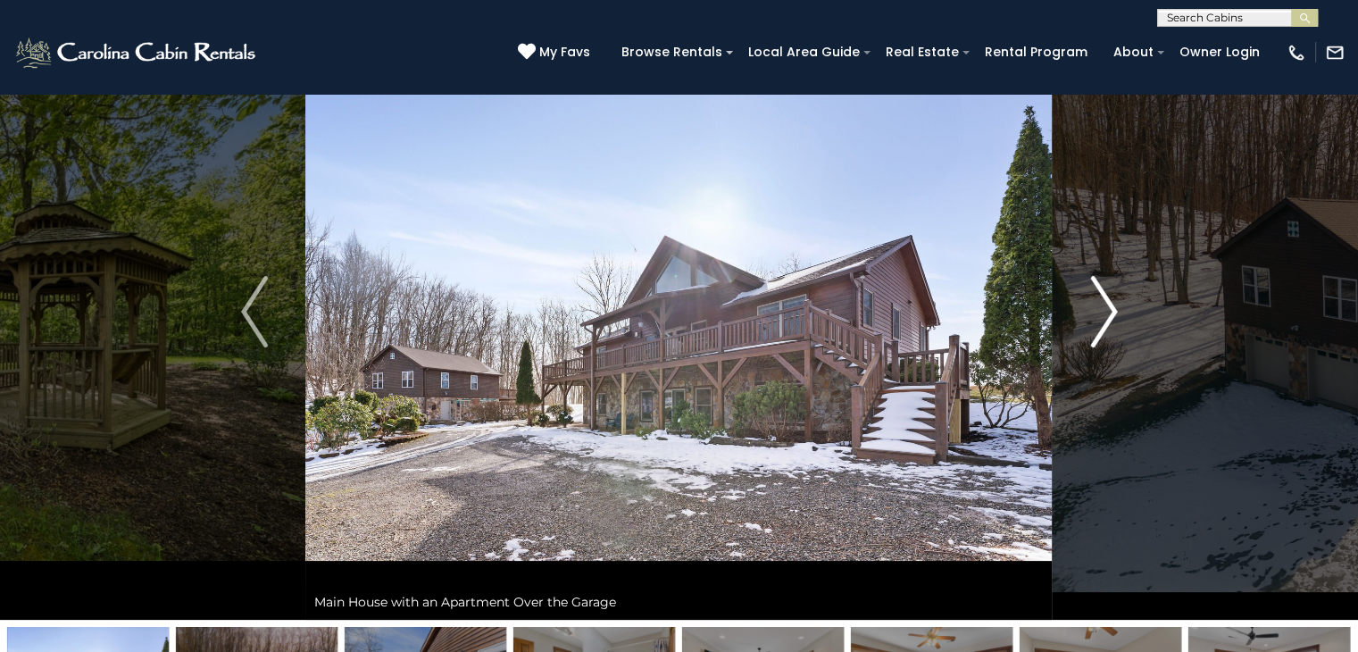
click at [1108, 301] on img "Next" at bounding box center [1103, 311] width 27 height 71
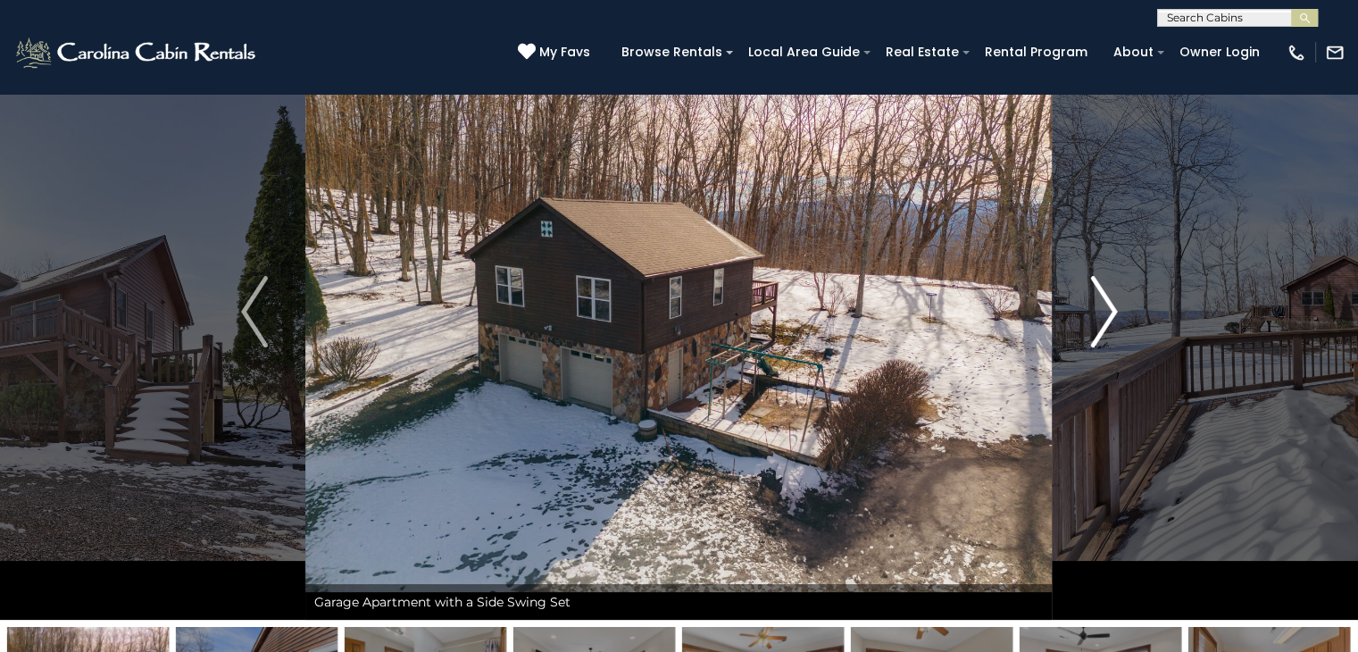
click at [1108, 302] on img "Next" at bounding box center [1103, 311] width 27 height 71
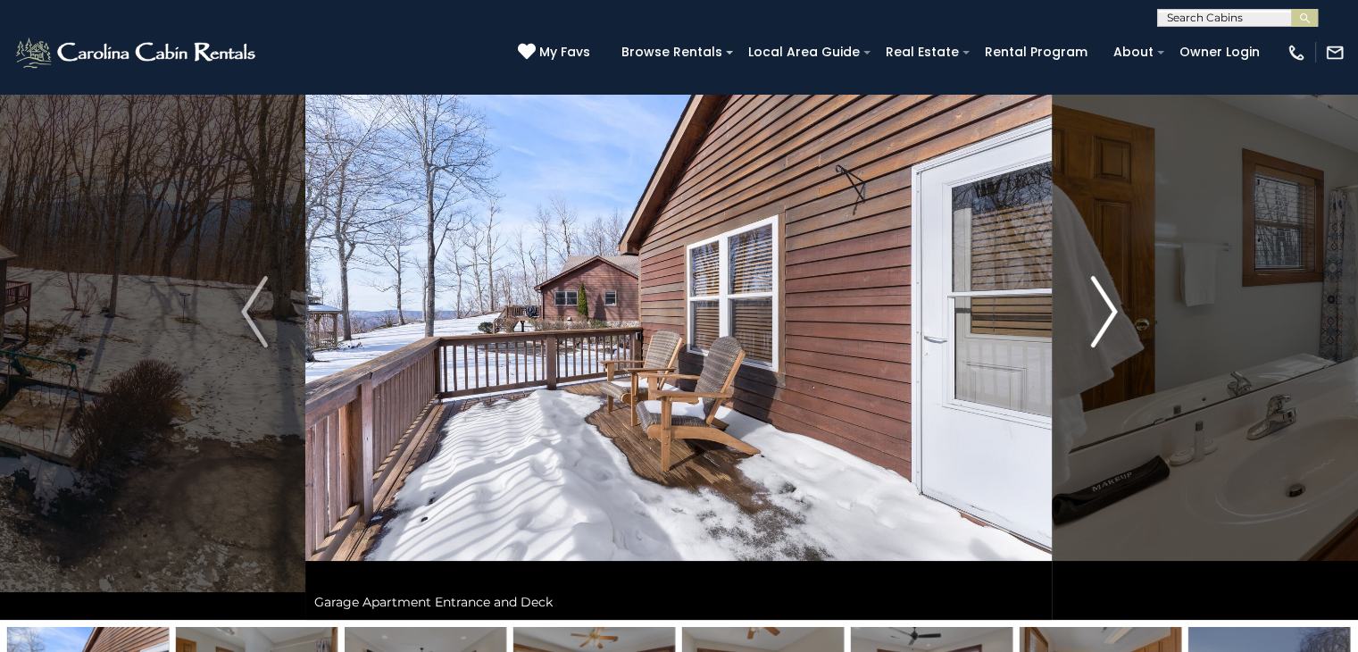
click at [1112, 309] on img "Next" at bounding box center [1103, 311] width 27 height 71
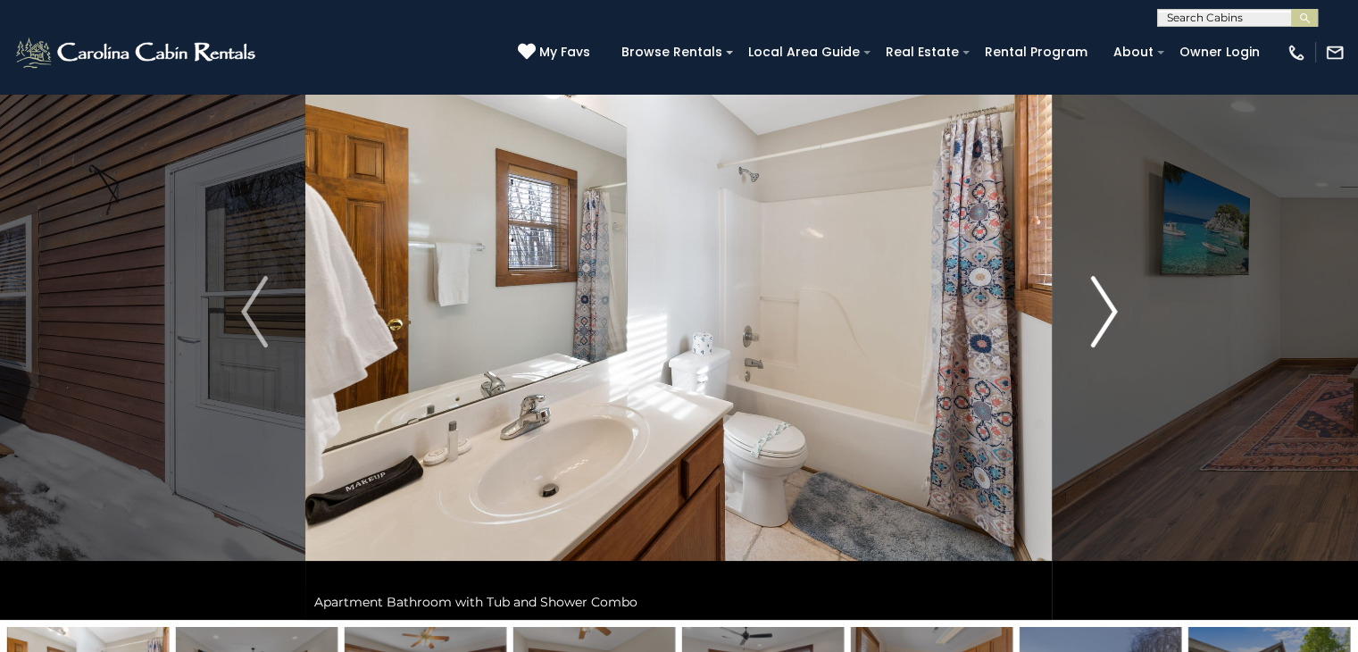
click at [1112, 309] on img "Next" at bounding box center [1103, 311] width 27 height 71
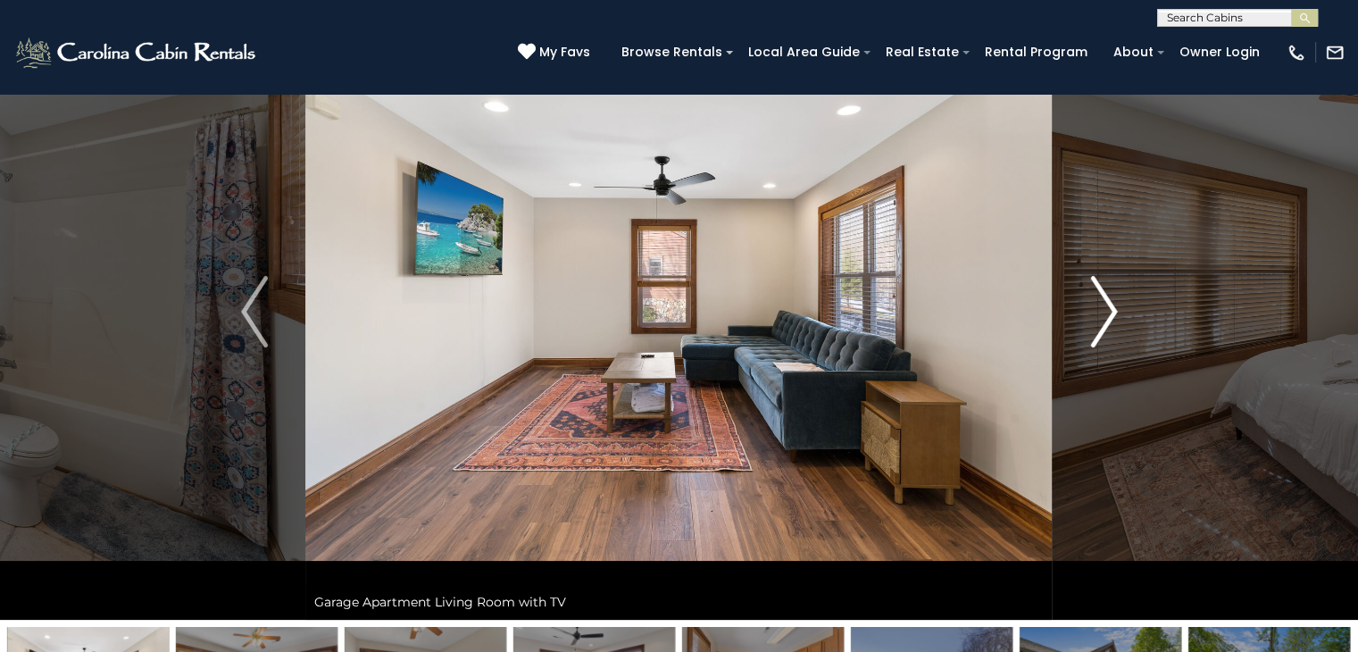
click at [1112, 309] on img "Next" at bounding box center [1103, 311] width 27 height 71
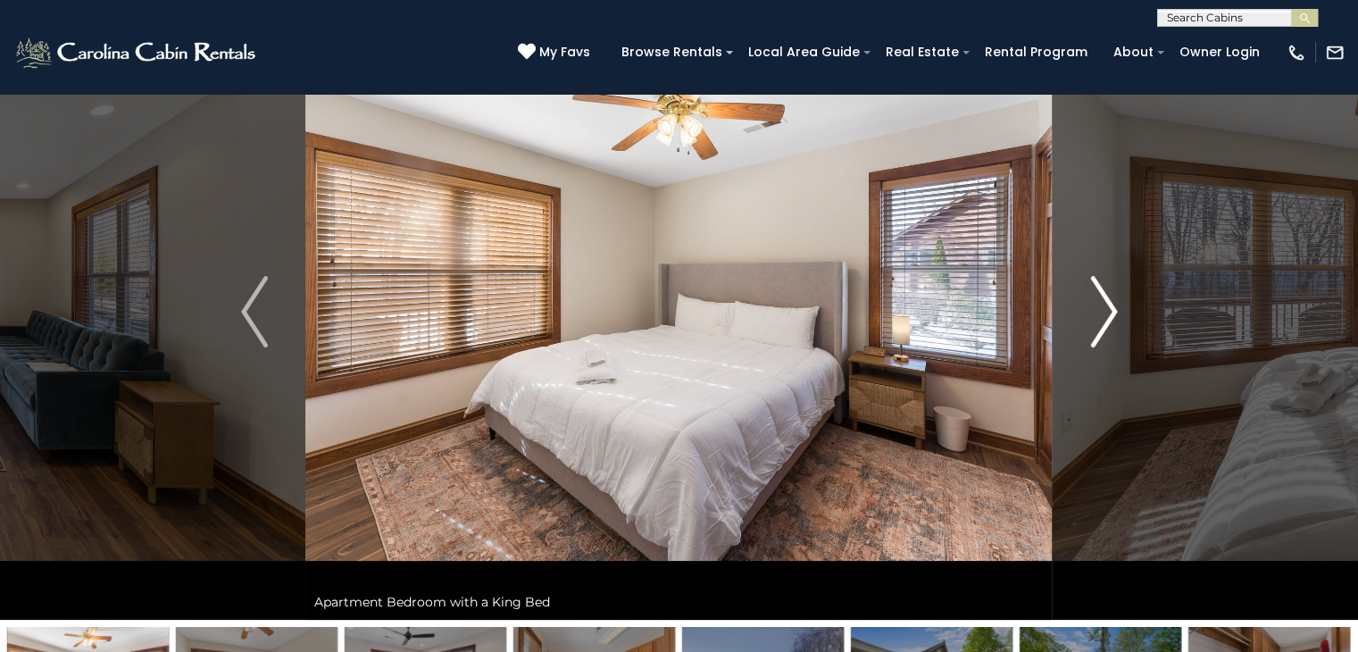
click at [1112, 309] on img "Next" at bounding box center [1103, 311] width 27 height 71
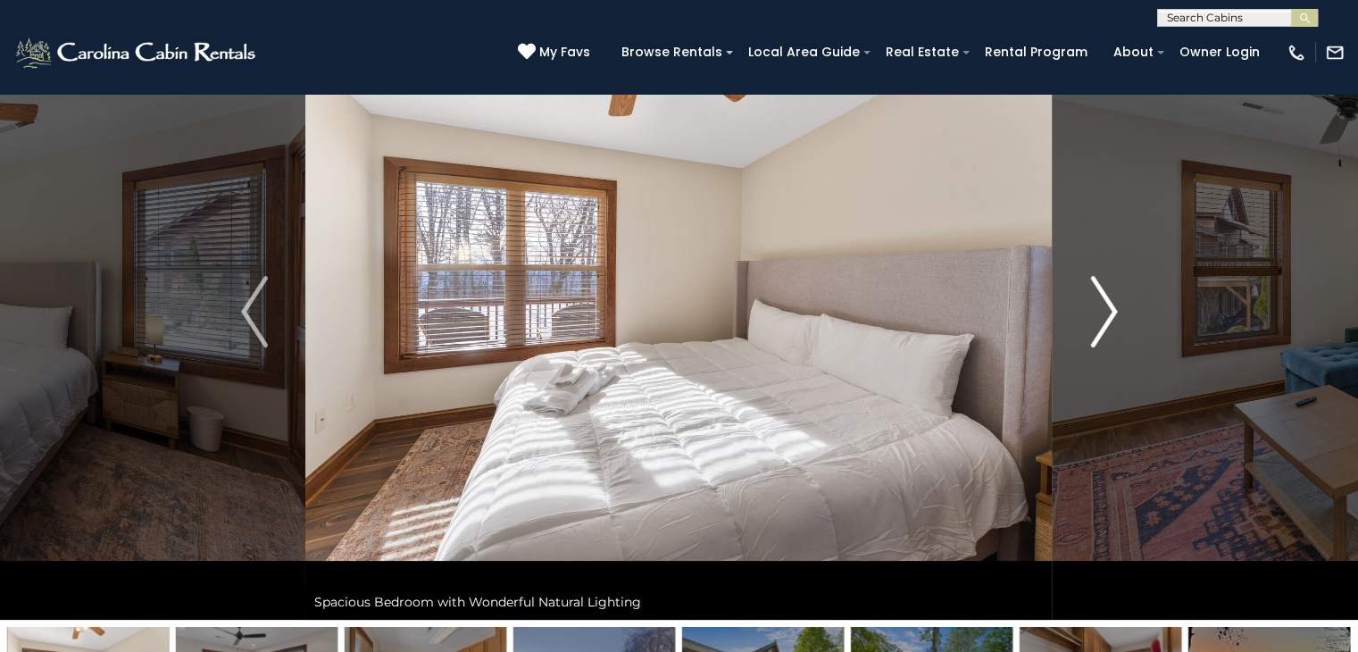
click at [1112, 309] on img "Next" at bounding box center [1103, 311] width 27 height 71
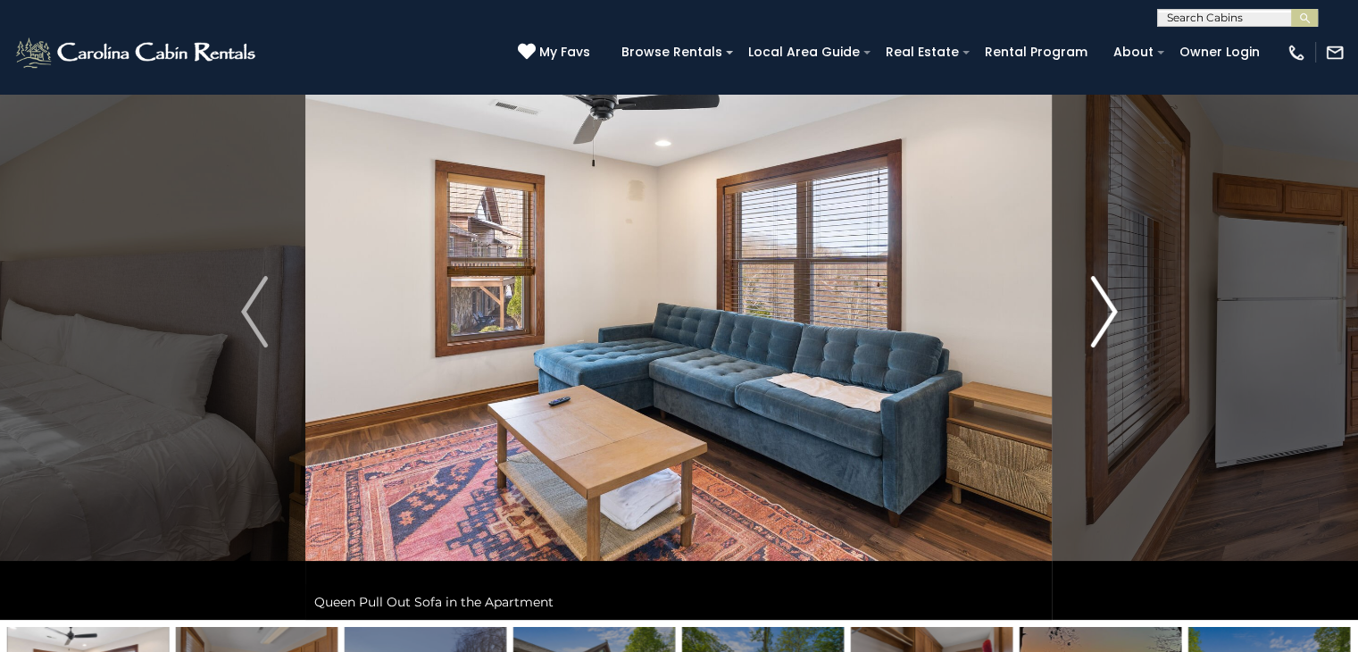
click at [1112, 309] on img "Next" at bounding box center [1103, 311] width 27 height 71
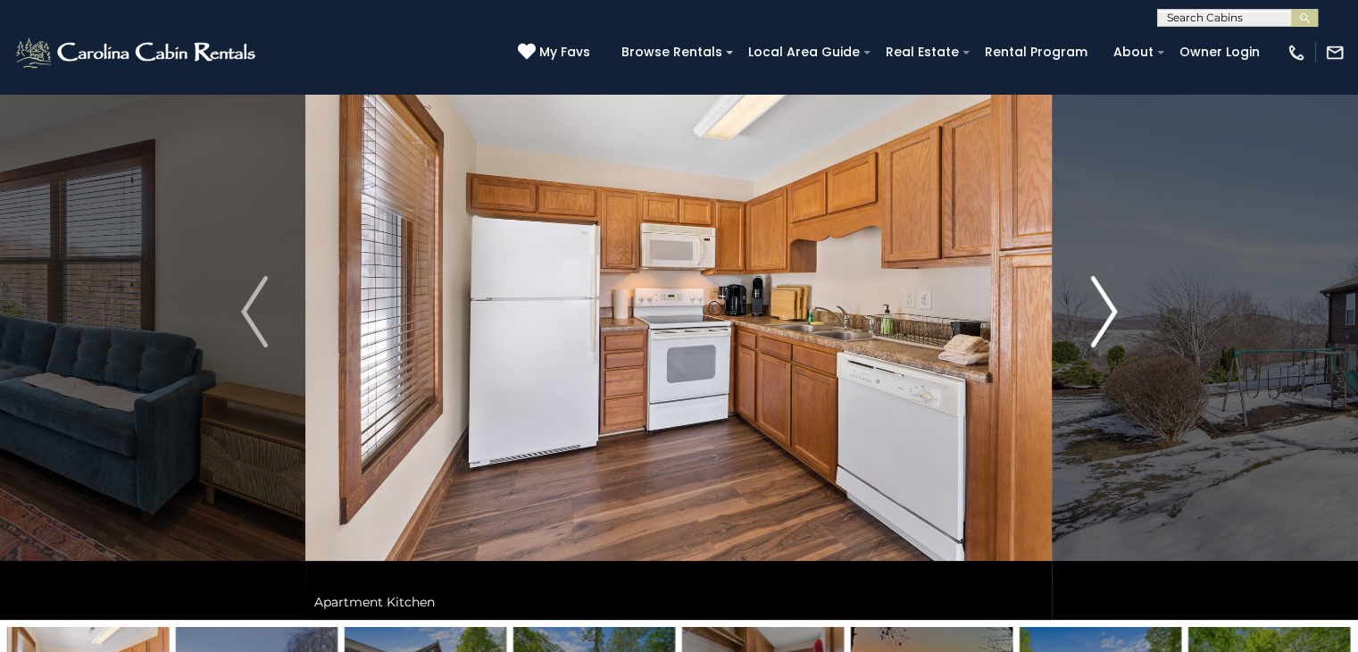
click at [1112, 309] on img "Next" at bounding box center [1103, 311] width 27 height 71
